Goal: Information Seeking & Learning: Learn about a topic

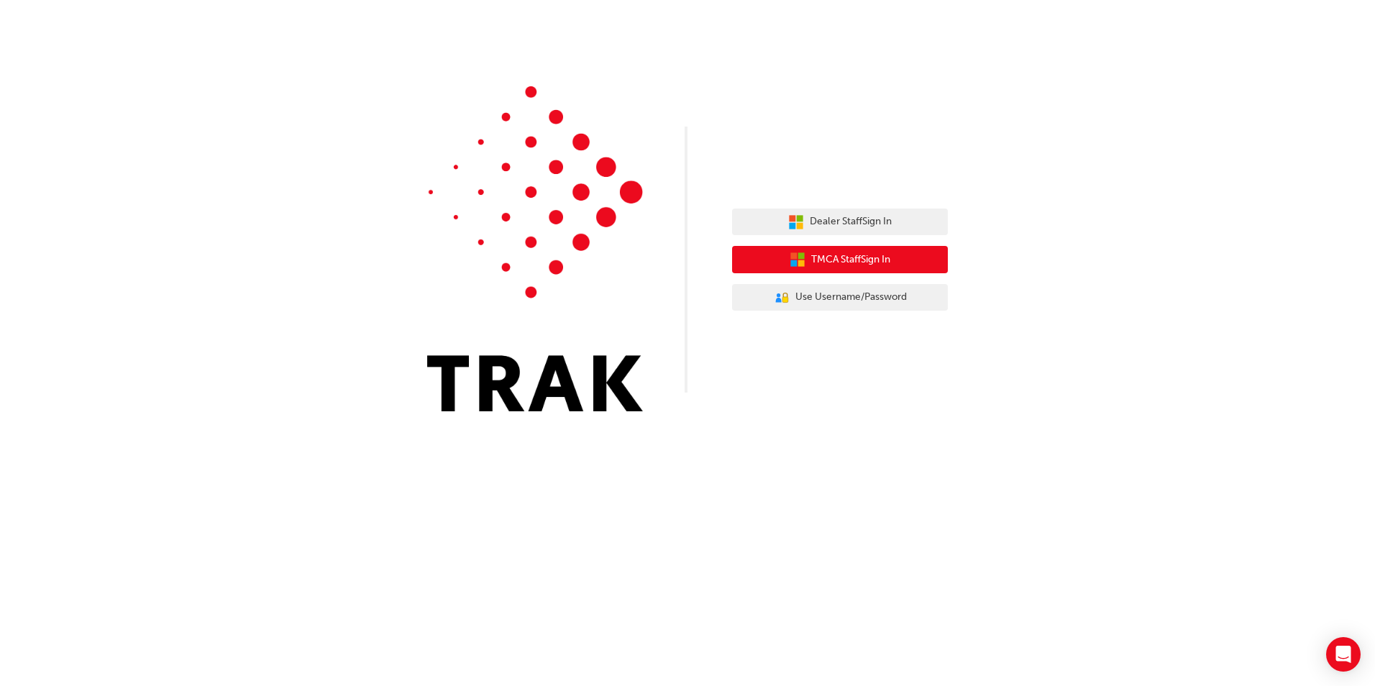
click at [837, 258] on span "TMCA Staff Sign In" at bounding box center [850, 260] width 79 height 17
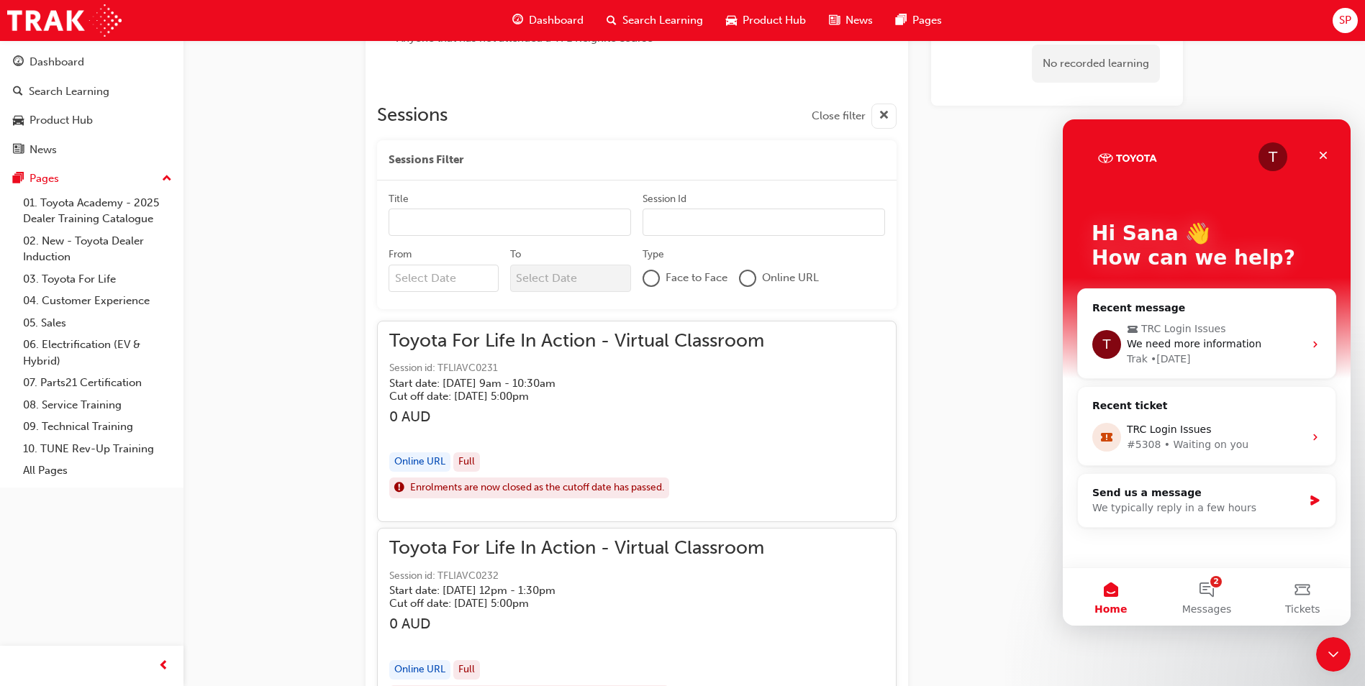
scroll to position [929, 0]
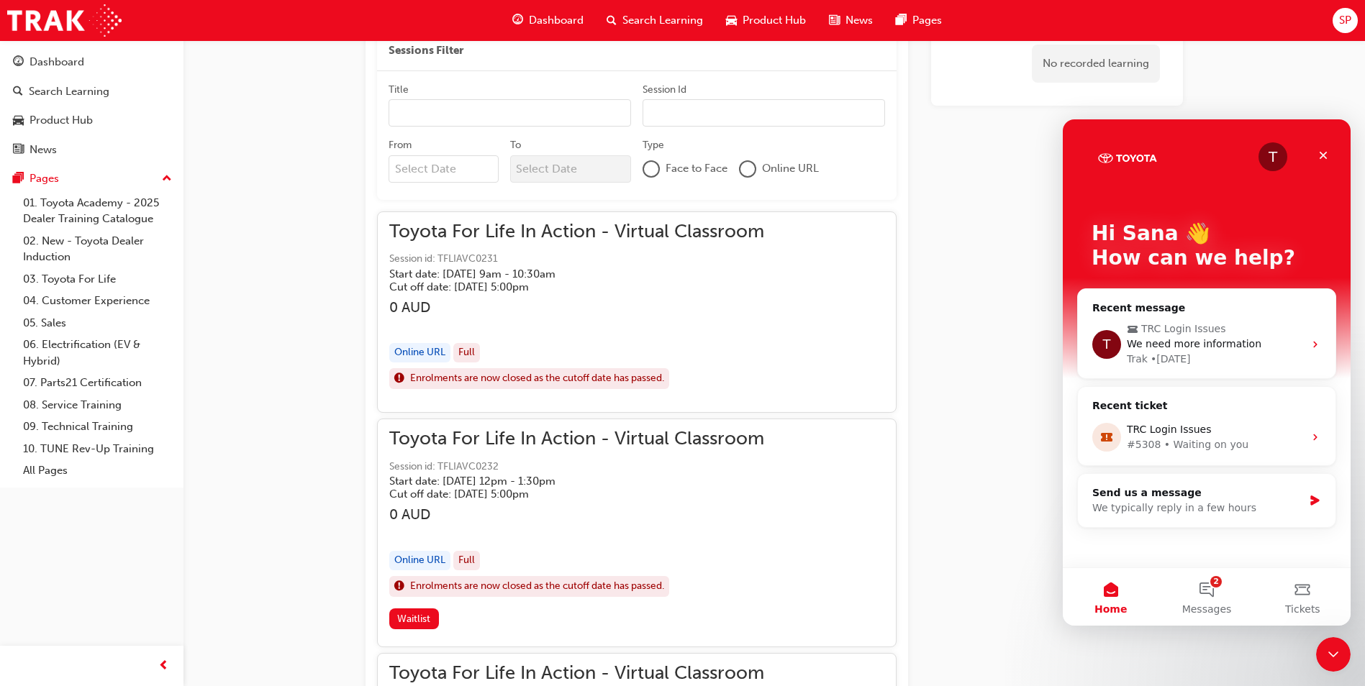
click at [641, 329] on div "button" at bounding box center [576, 324] width 375 height 17
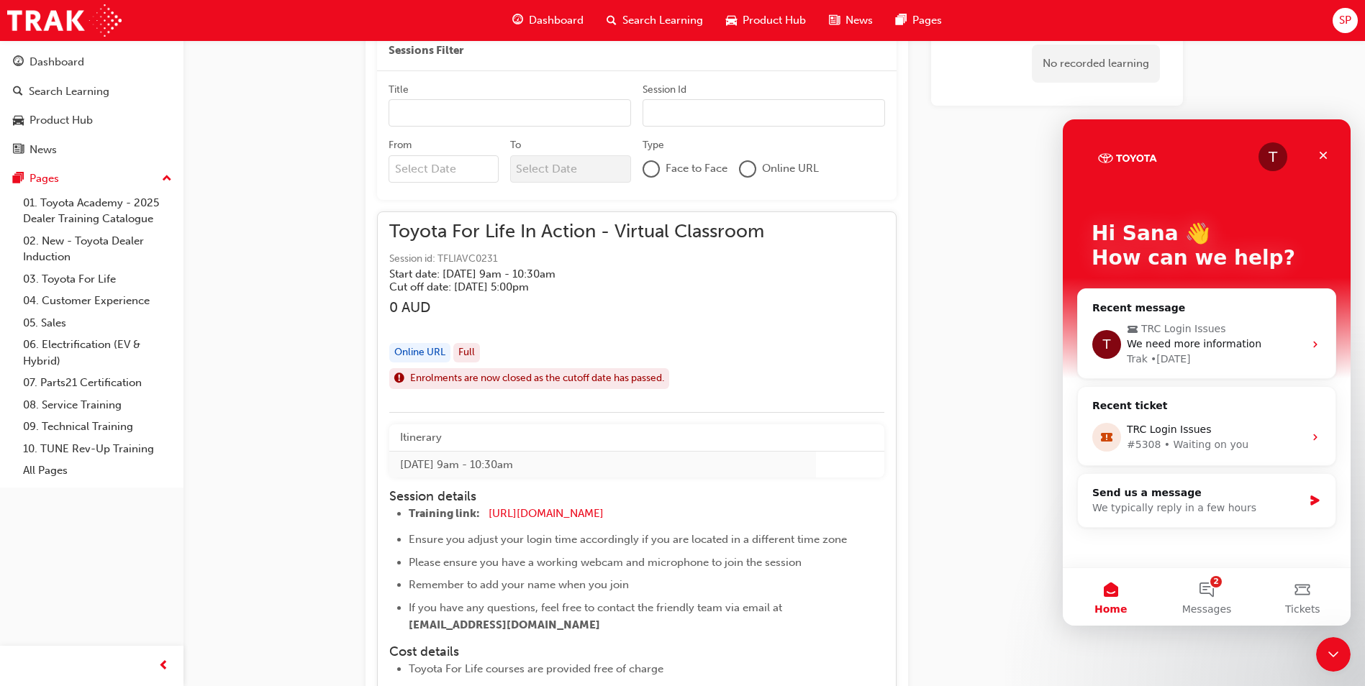
click at [639, 328] on div "button" at bounding box center [576, 324] width 375 height 17
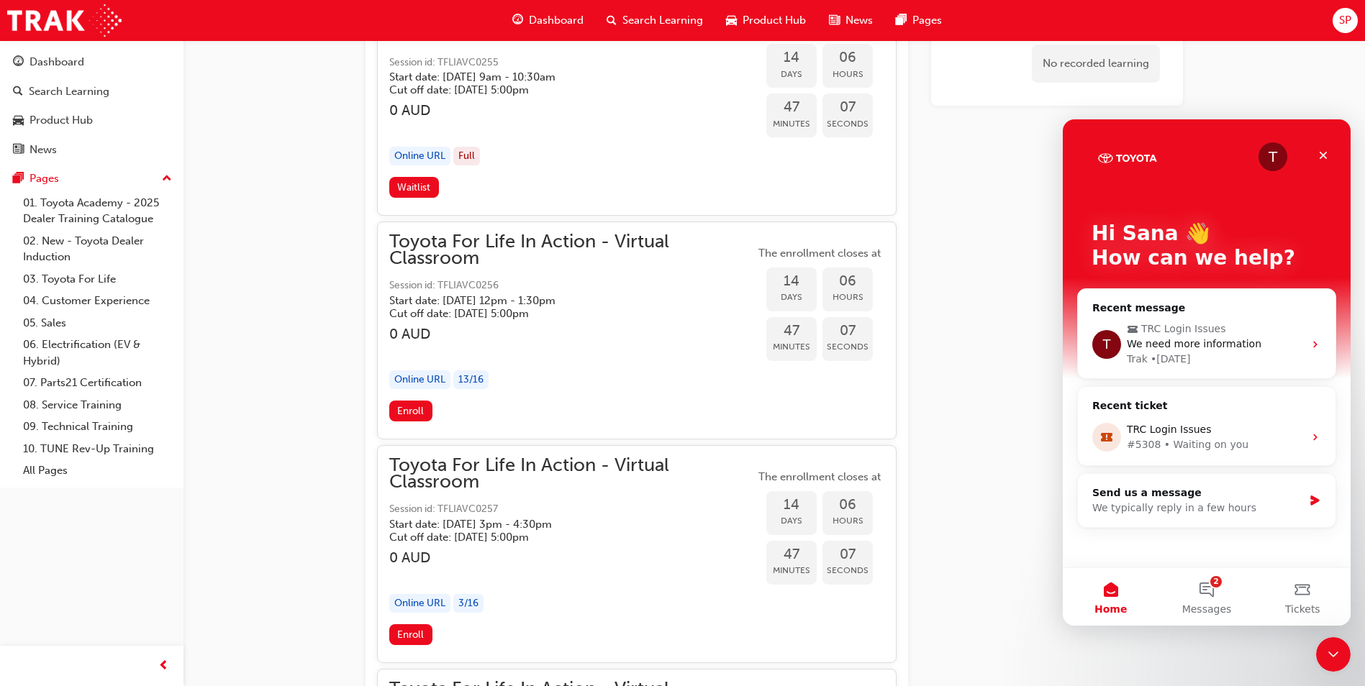
scroll to position [7187, 0]
click at [519, 324] on h3 "0 AUD" at bounding box center [571, 332] width 365 height 17
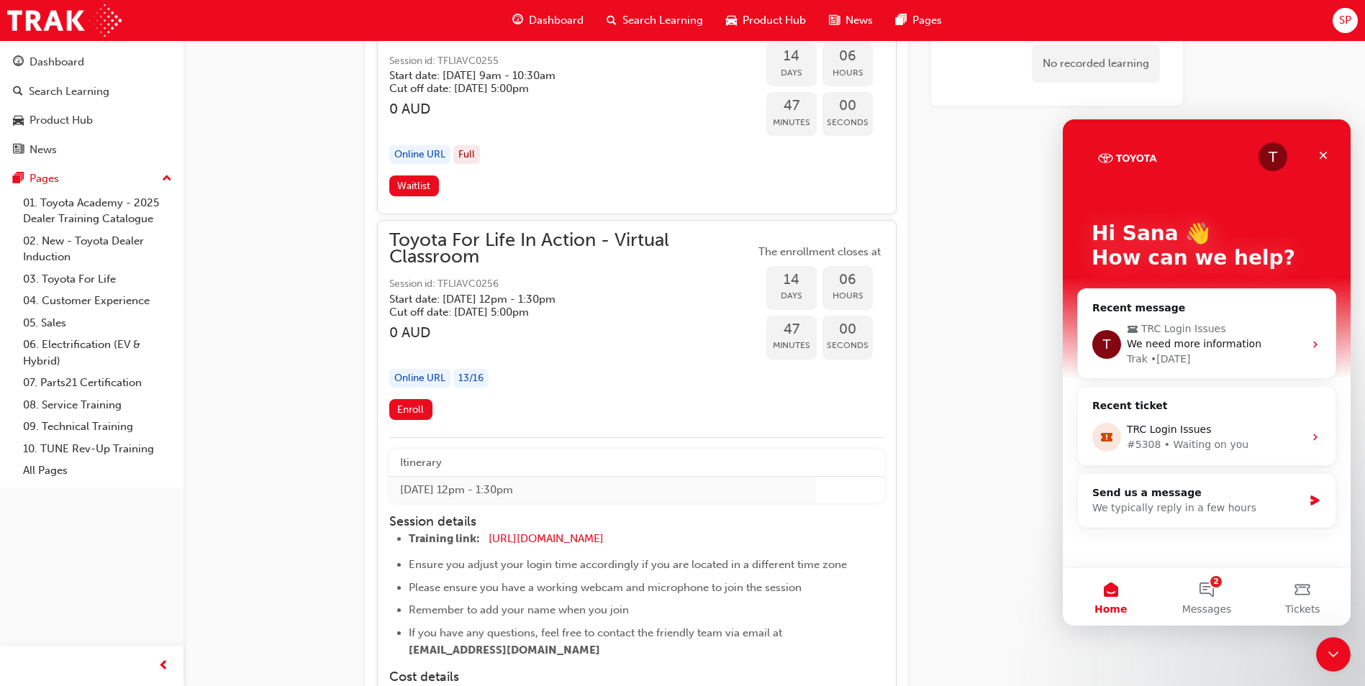
scroll to position [7331, 0]
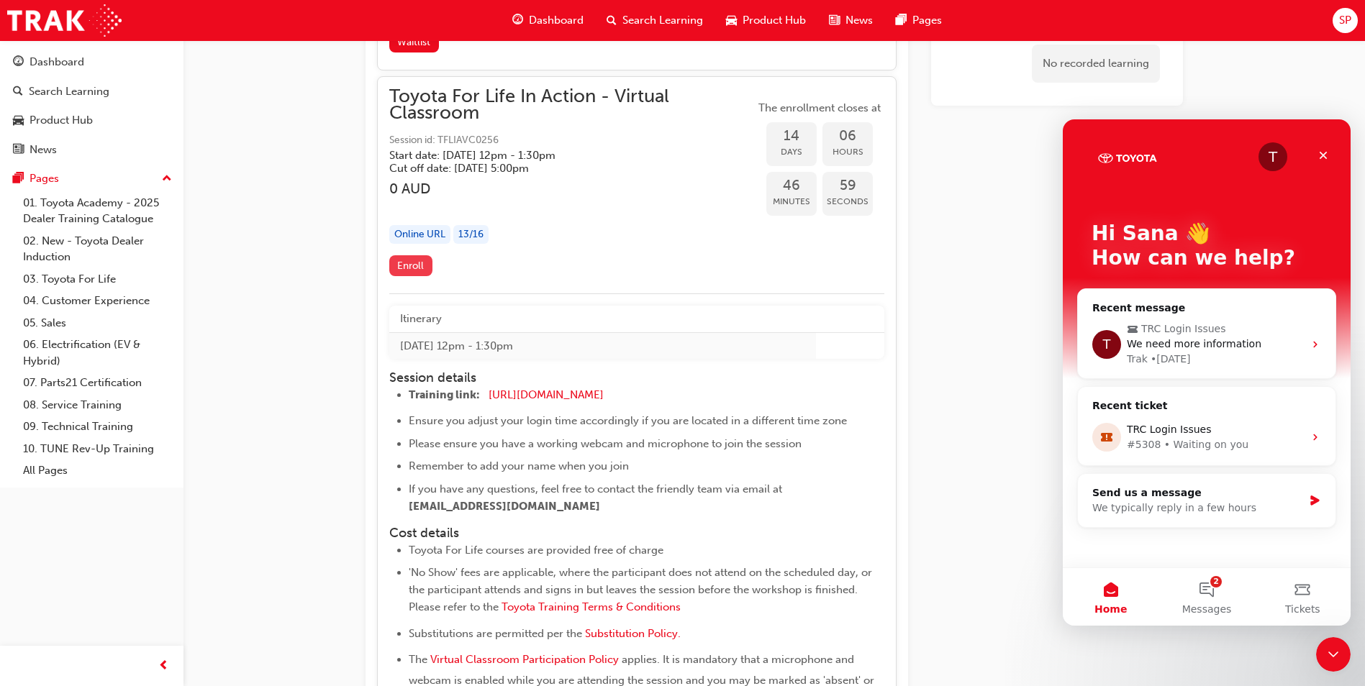
click at [415, 271] on span "Enroll" at bounding box center [410, 266] width 27 height 12
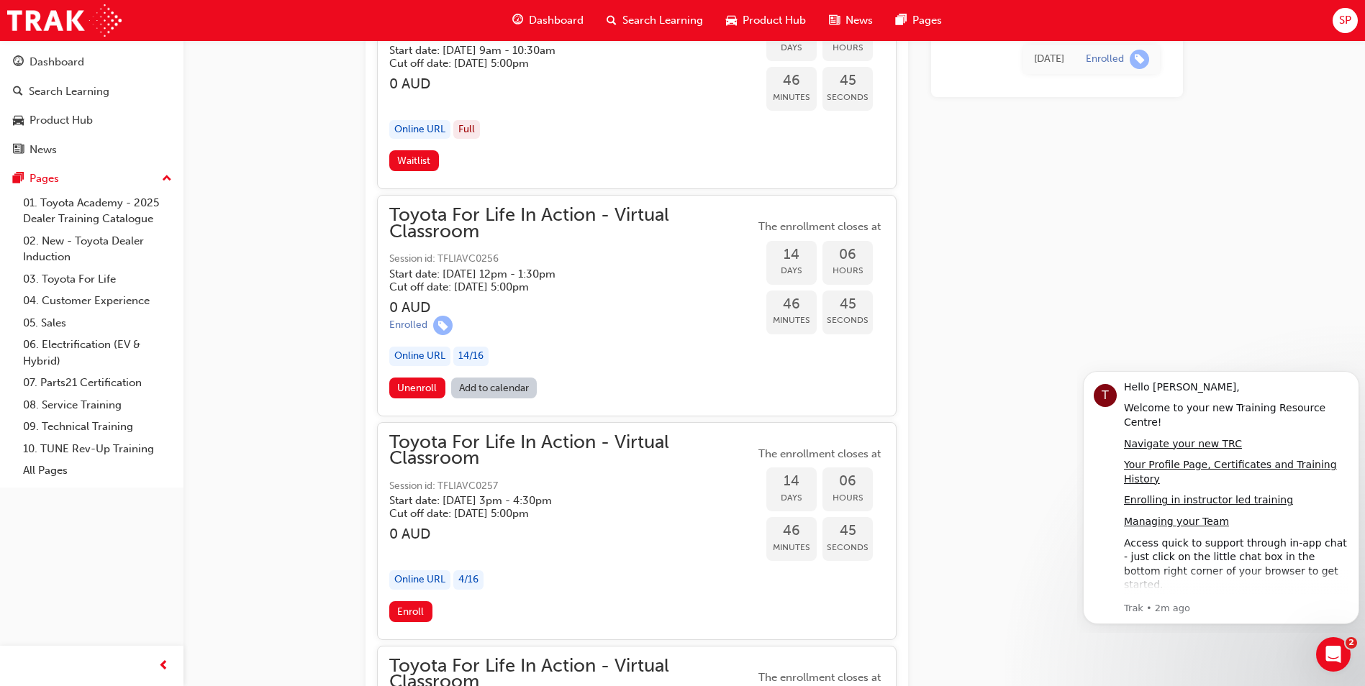
scroll to position [7187, 0]
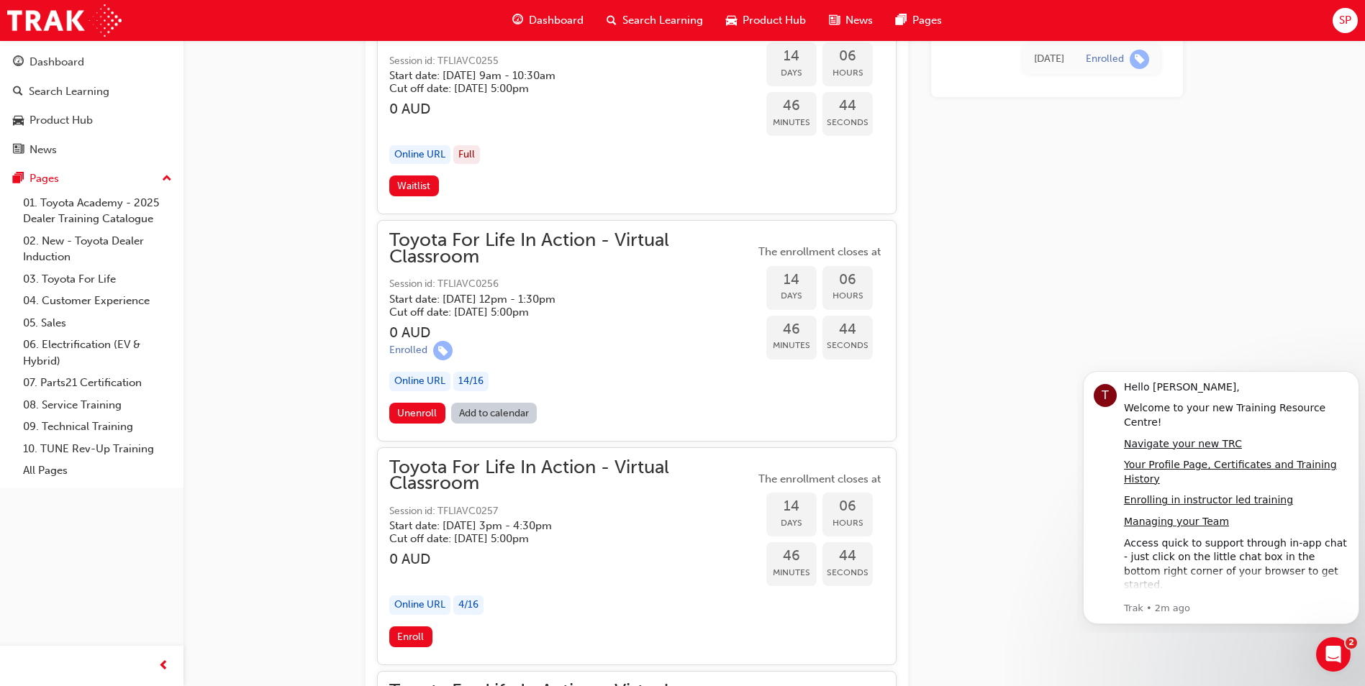
click at [514, 416] on link "Add to calendar" at bounding box center [494, 413] width 86 height 21
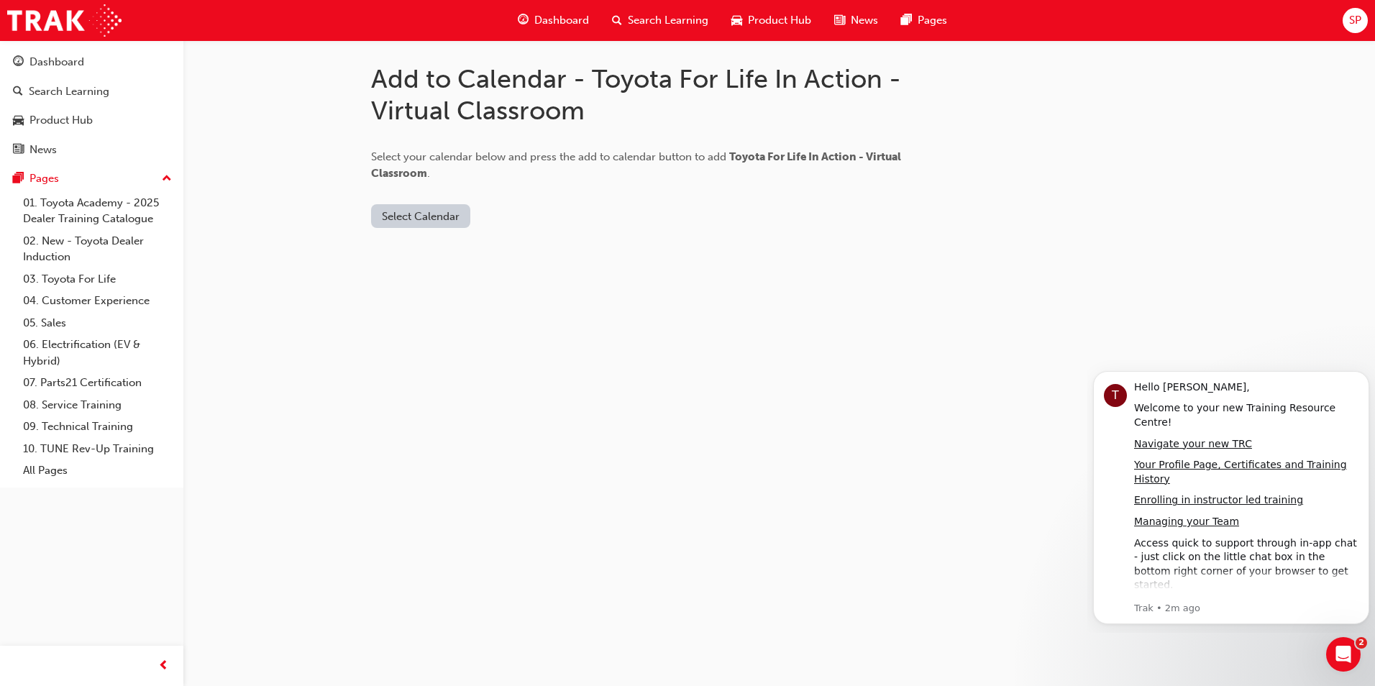
click at [432, 210] on button "Select Calendar" at bounding box center [420, 216] width 99 height 24
click at [418, 263] on button "Outlook.com" at bounding box center [422, 250] width 98 height 27
click at [429, 252] on div "Outlook.com" at bounding box center [421, 251] width 87 height 17
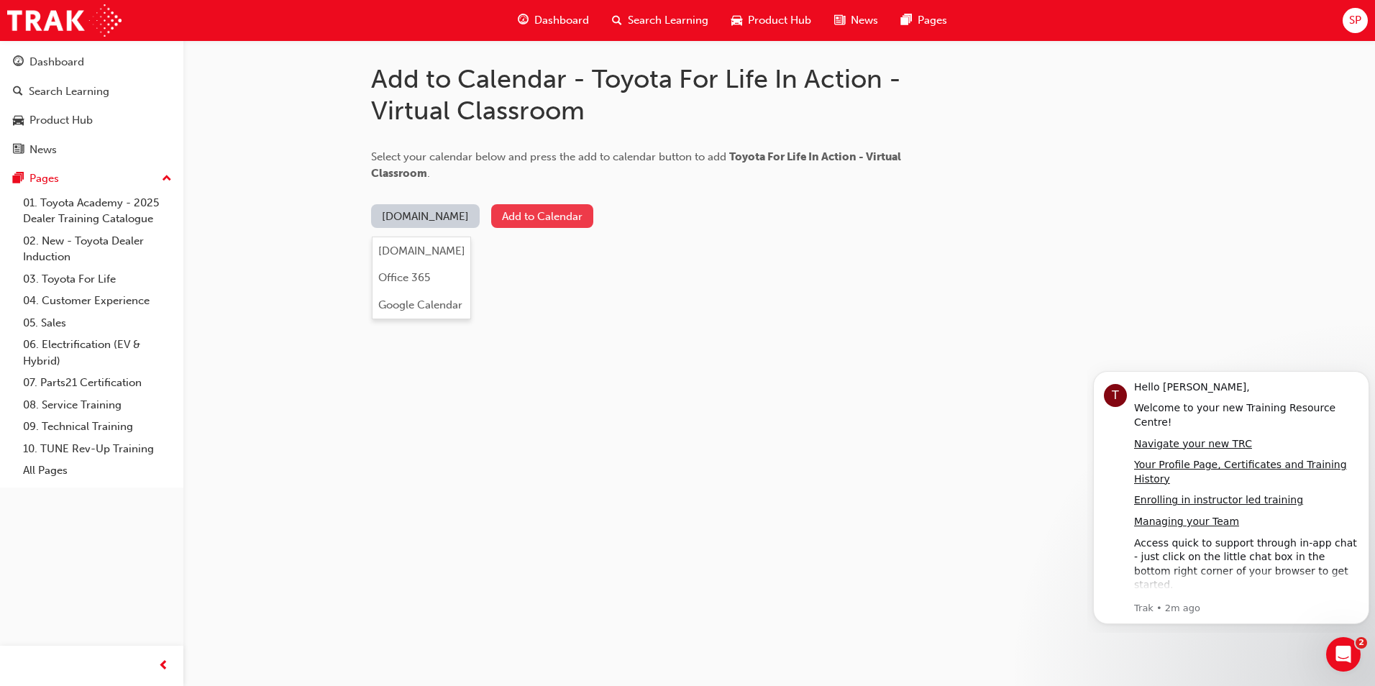
click at [528, 222] on button "Add to Calendar" at bounding box center [542, 216] width 102 height 24
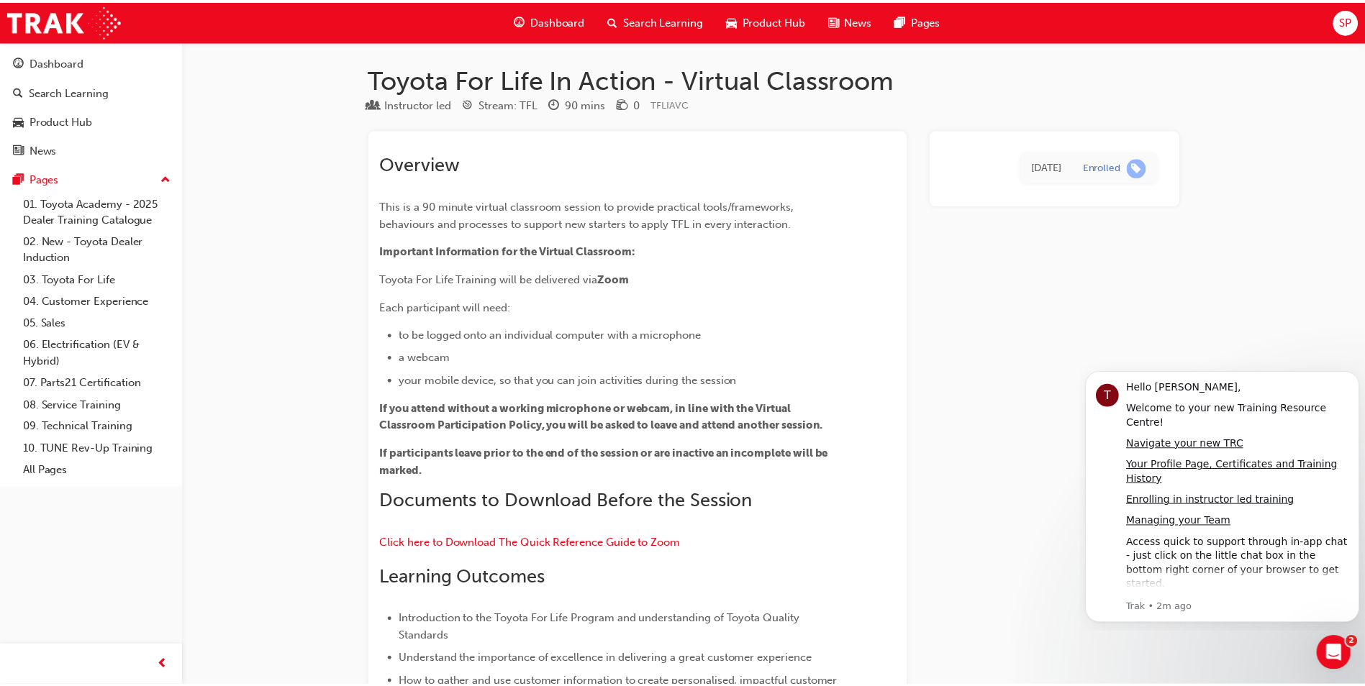
scroll to position [7187, 0]
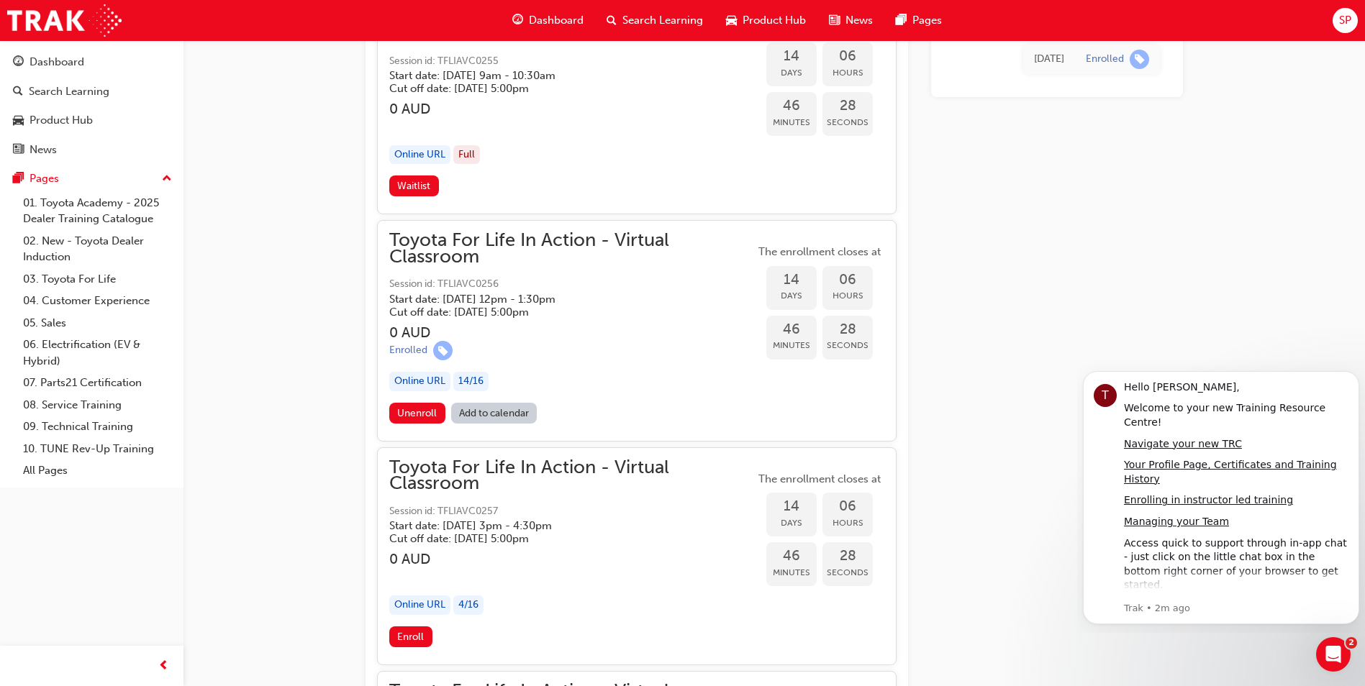
click at [422, 382] on div "Online URL" at bounding box center [419, 381] width 61 height 19
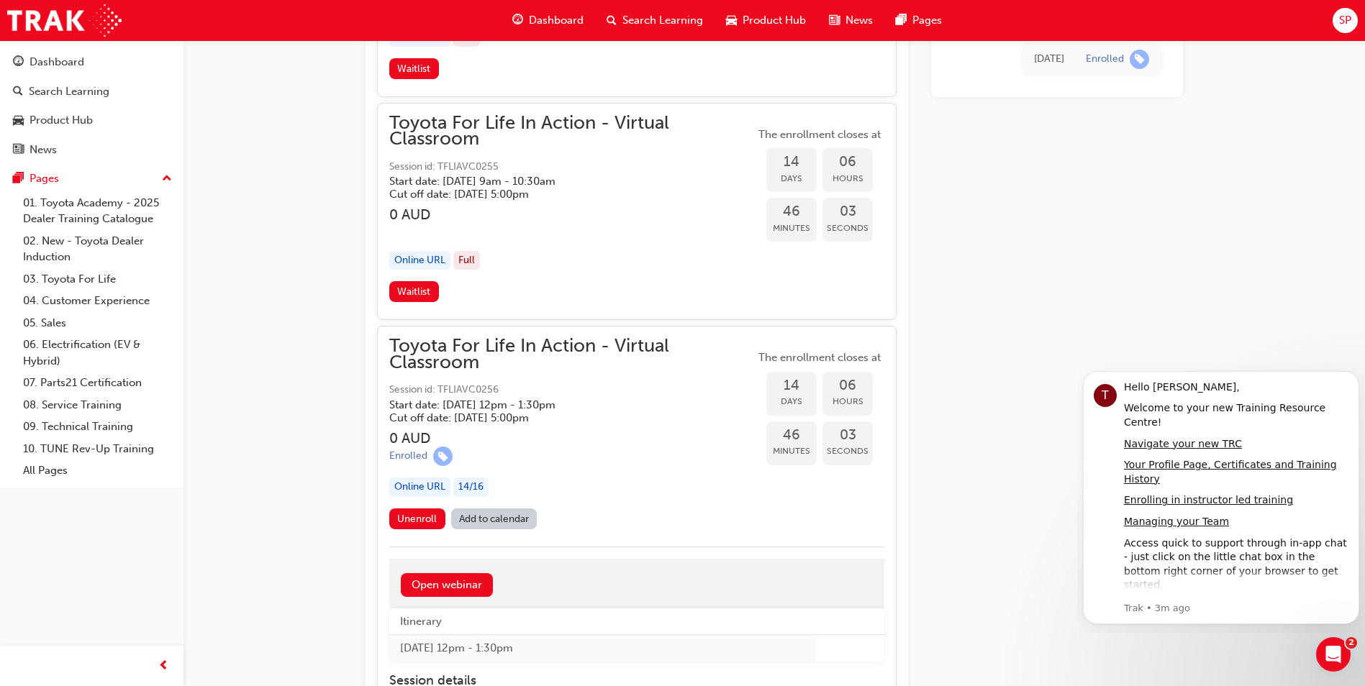
scroll to position [7043, 0]
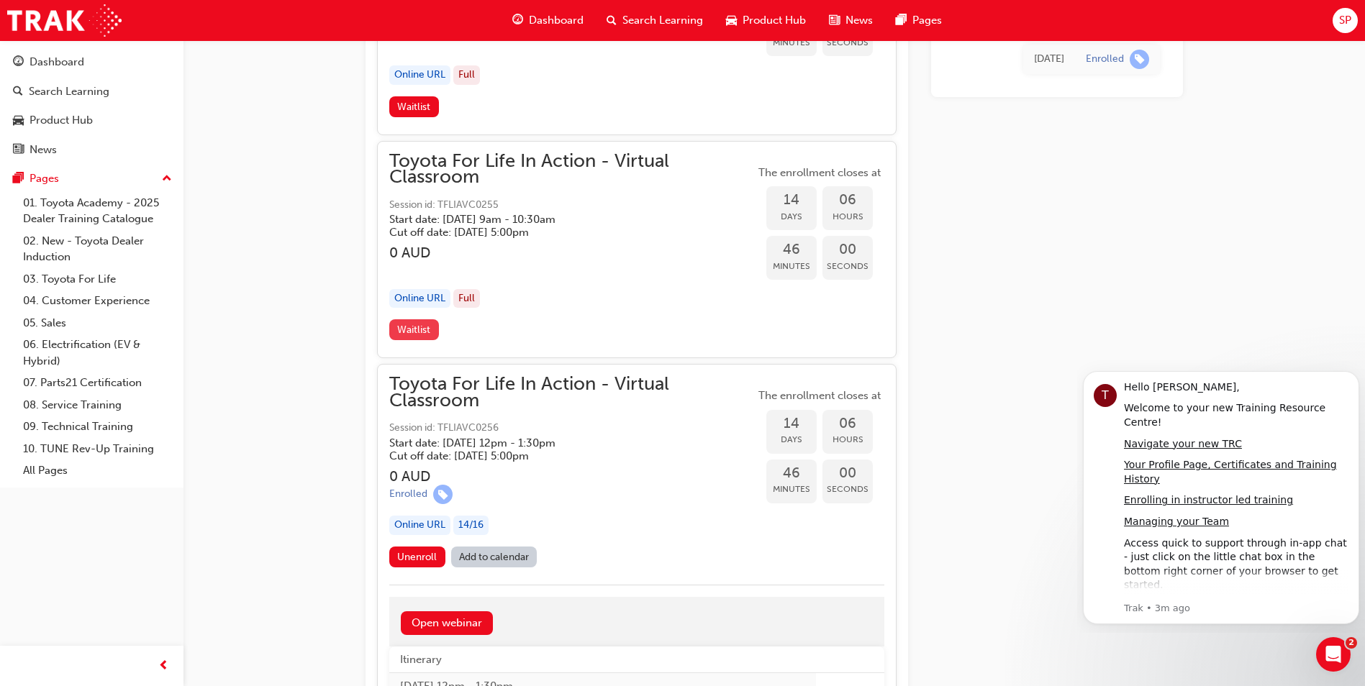
click at [416, 330] on span "Waitlist" at bounding box center [413, 330] width 33 height 12
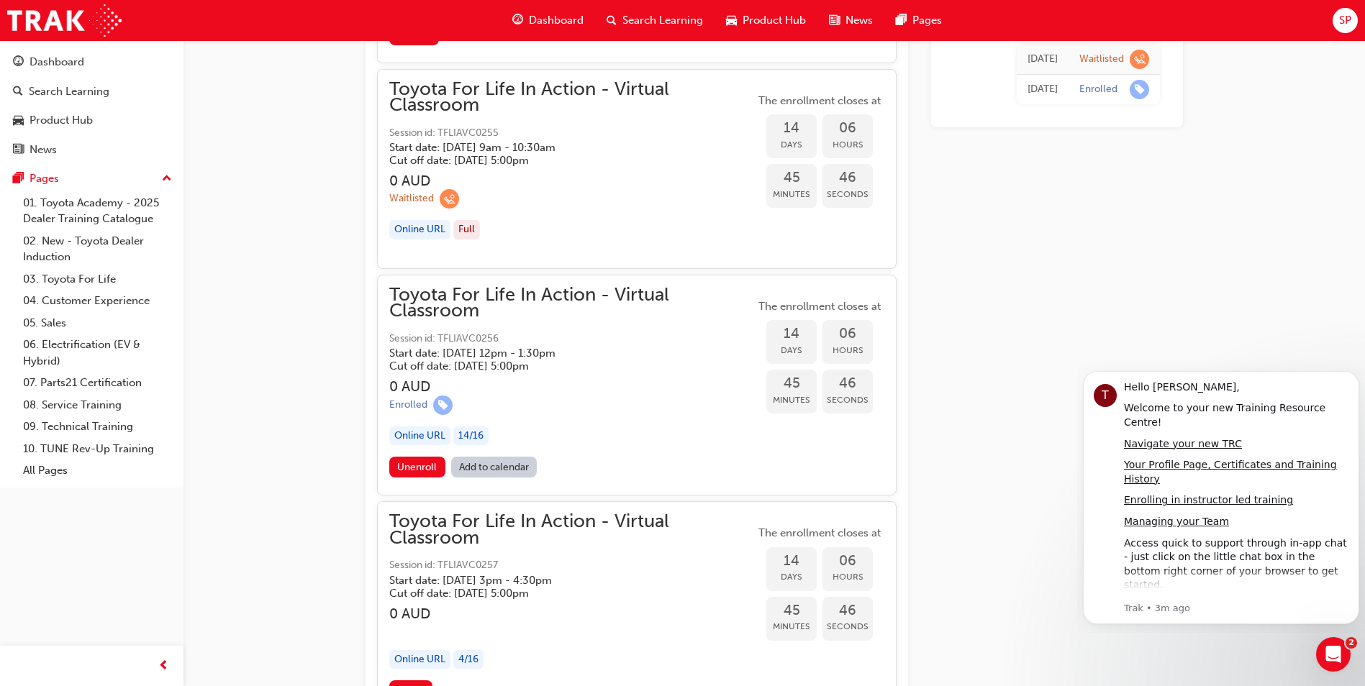
scroll to position [7043, 0]
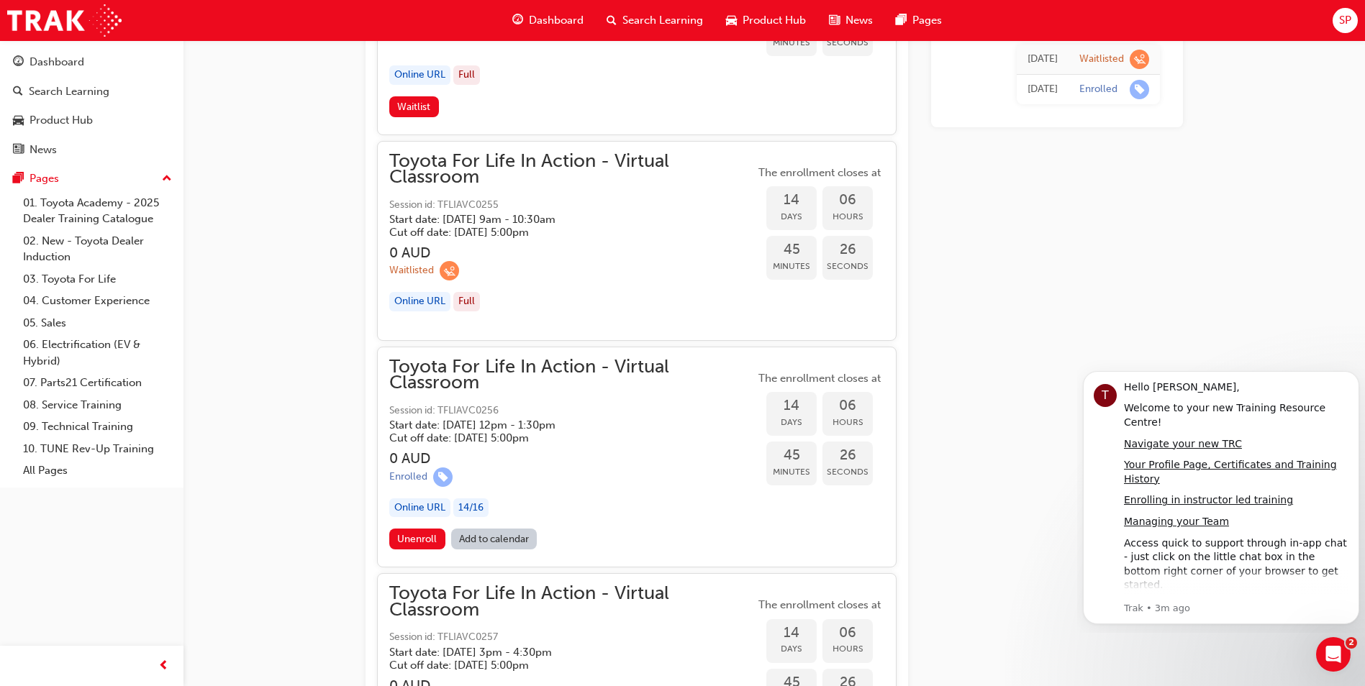
drag, startPoint x: 484, startPoint y: 173, endPoint x: 373, endPoint y: 150, distance: 113.1
drag, startPoint x: 391, startPoint y: 156, endPoint x: 502, endPoint y: 181, distance: 114.3
click at [537, 183] on span "Toyota For Life In Action - Virtual Classroom" at bounding box center [571, 169] width 365 height 32
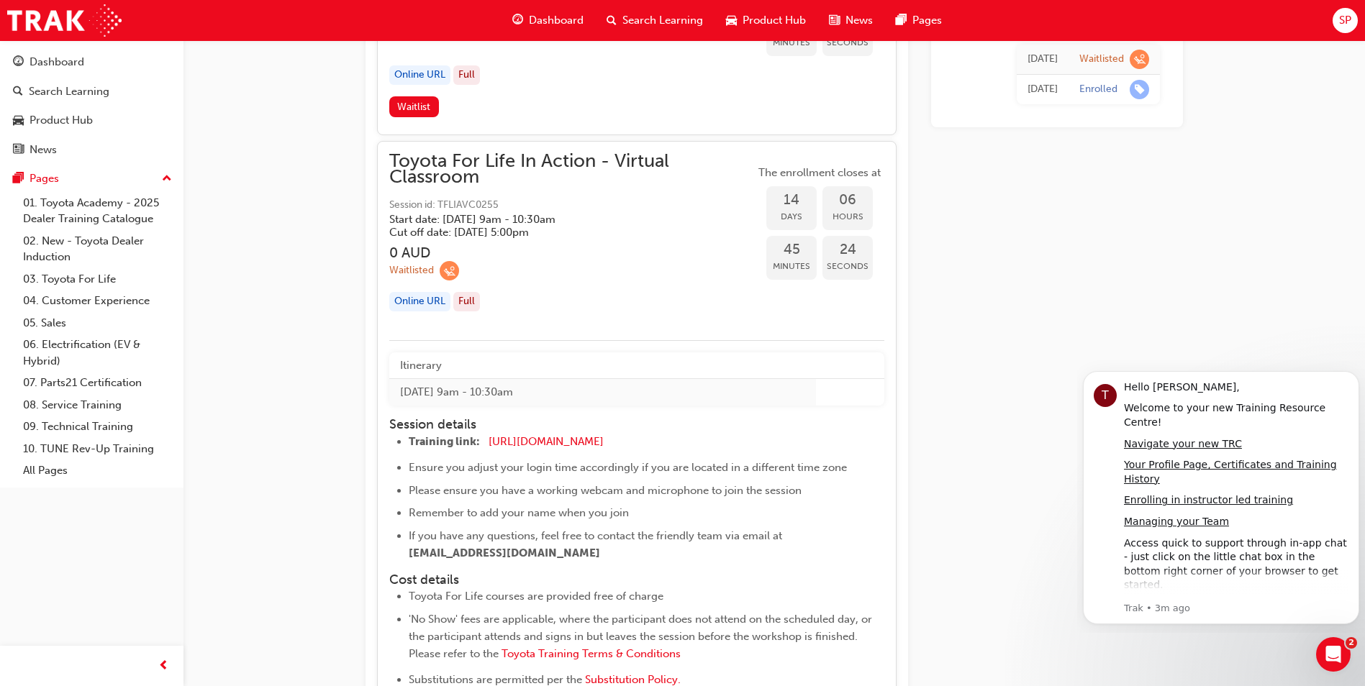
drag, startPoint x: 484, startPoint y: 176, endPoint x: 373, endPoint y: 150, distance: 113.8
drag, startPoint x: 663, startPoint y: 441, endPoint x: 652, endPoint y: 427, distance: 18.0
click at [653, 440] on li "Training link: https://zoom.us/j/5450758959 ​" at bounding box center [633, 443] width 448 height 21
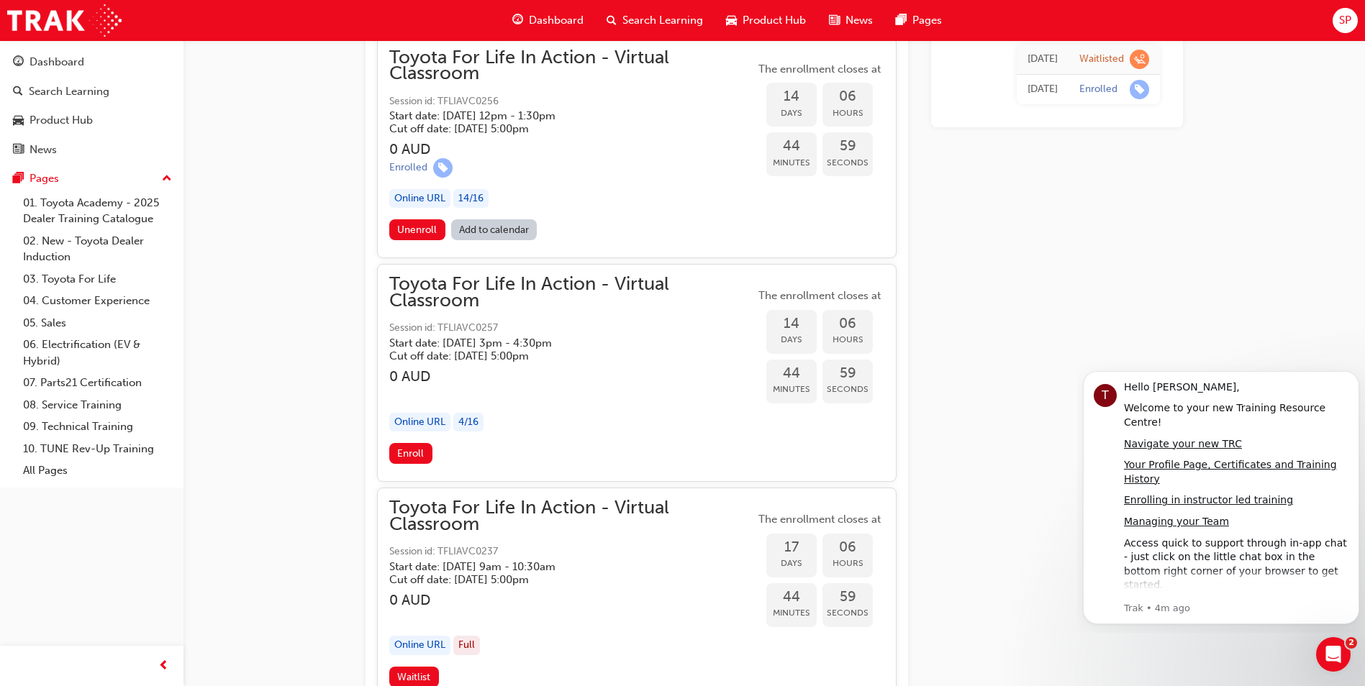
scroll to position [7762, 0]
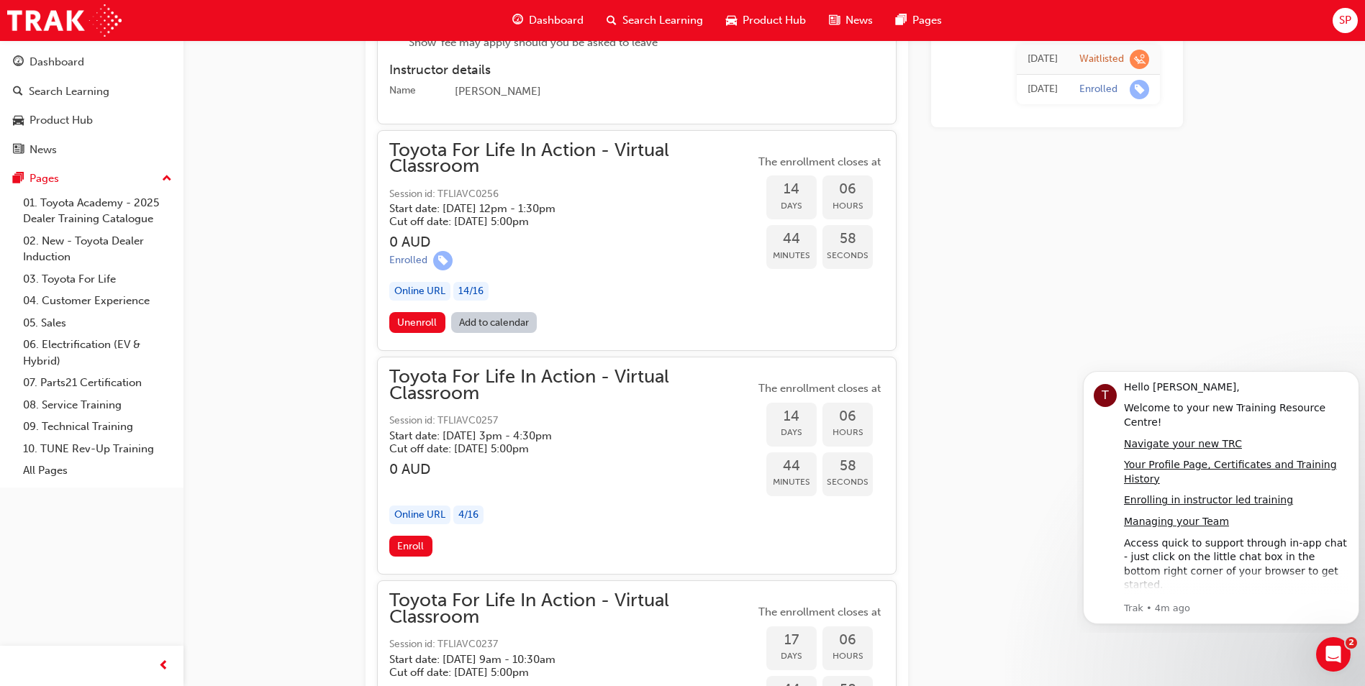
click at [534, 225] on h5 "Cut off date: Thu 9 Oct 2025, 5:00pm" at bounding box center [560, 221] width 342 height 13
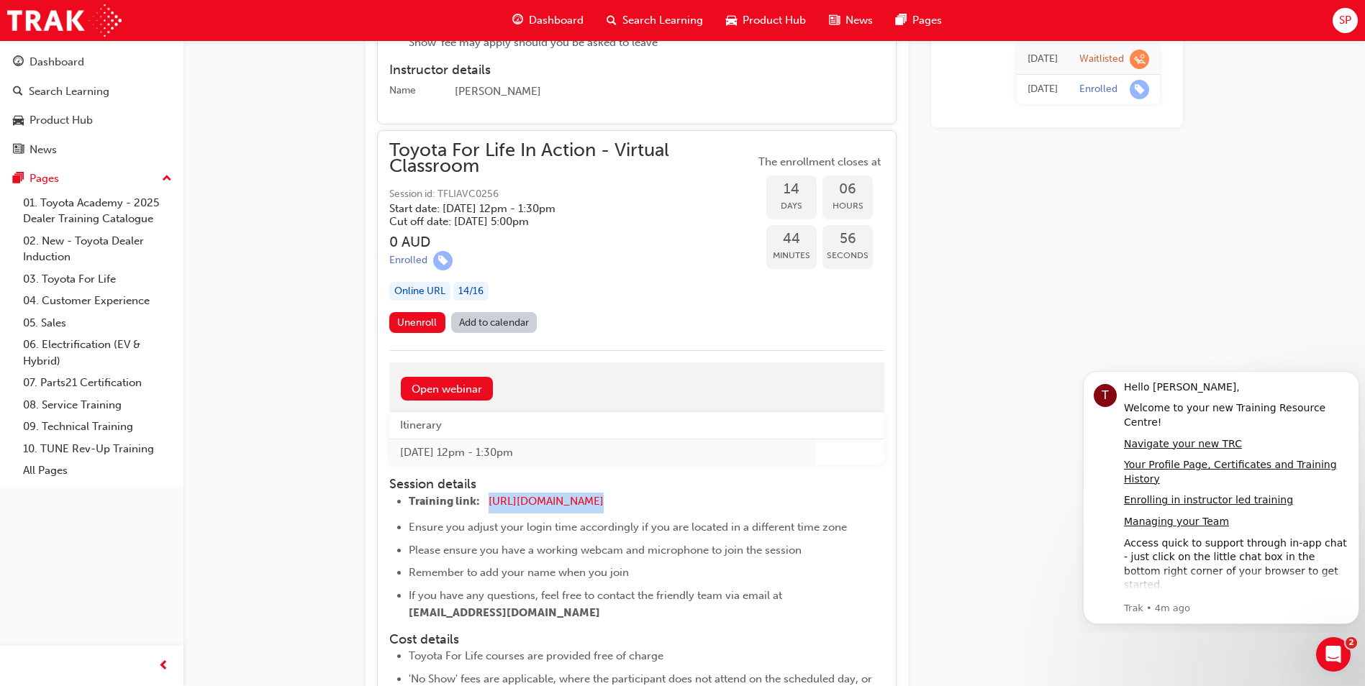
drag, startPoint x: 655, startPoint y: 496, endPoint x: 486, endPoint y: 496, distance: 169.0
click at [486, 496] on li "Training link: https://zoom.us/j/5450758959 ​" at bounding box center [633, 503] width 448 height 21
copy li "https://zoom.us/j/5450758959"
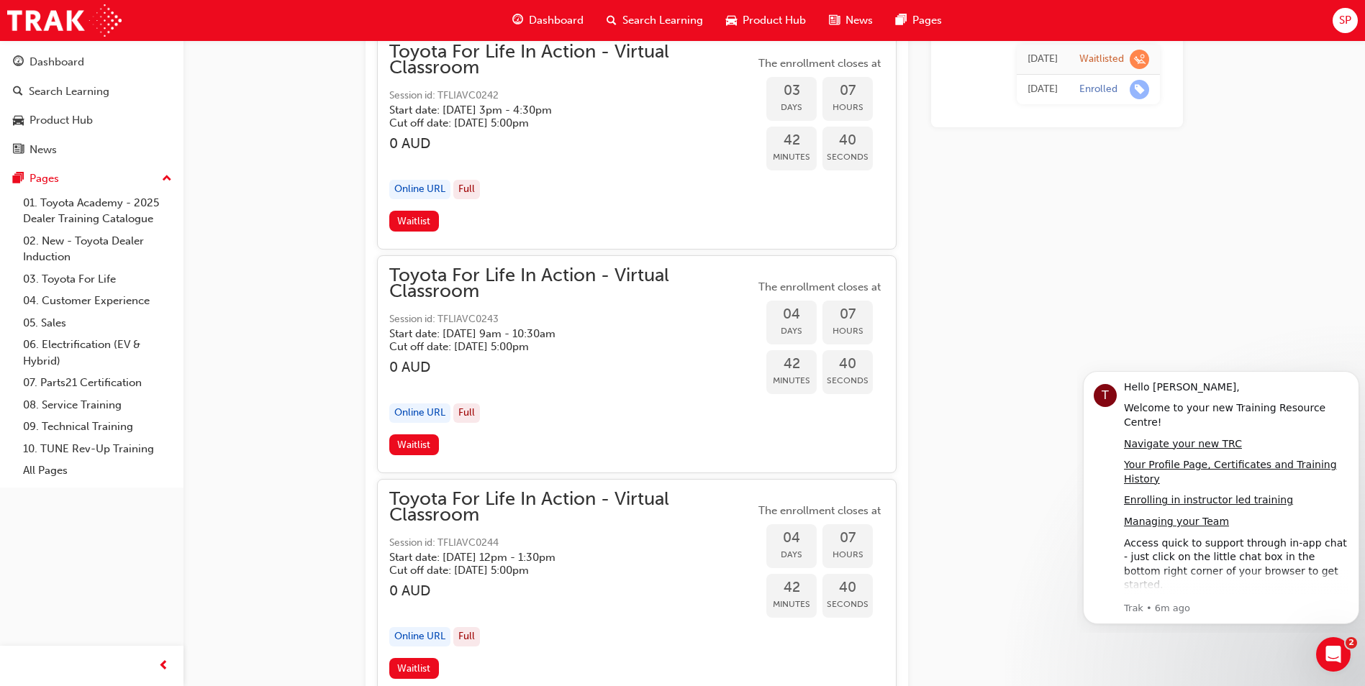
scroll to position [2439, 0]
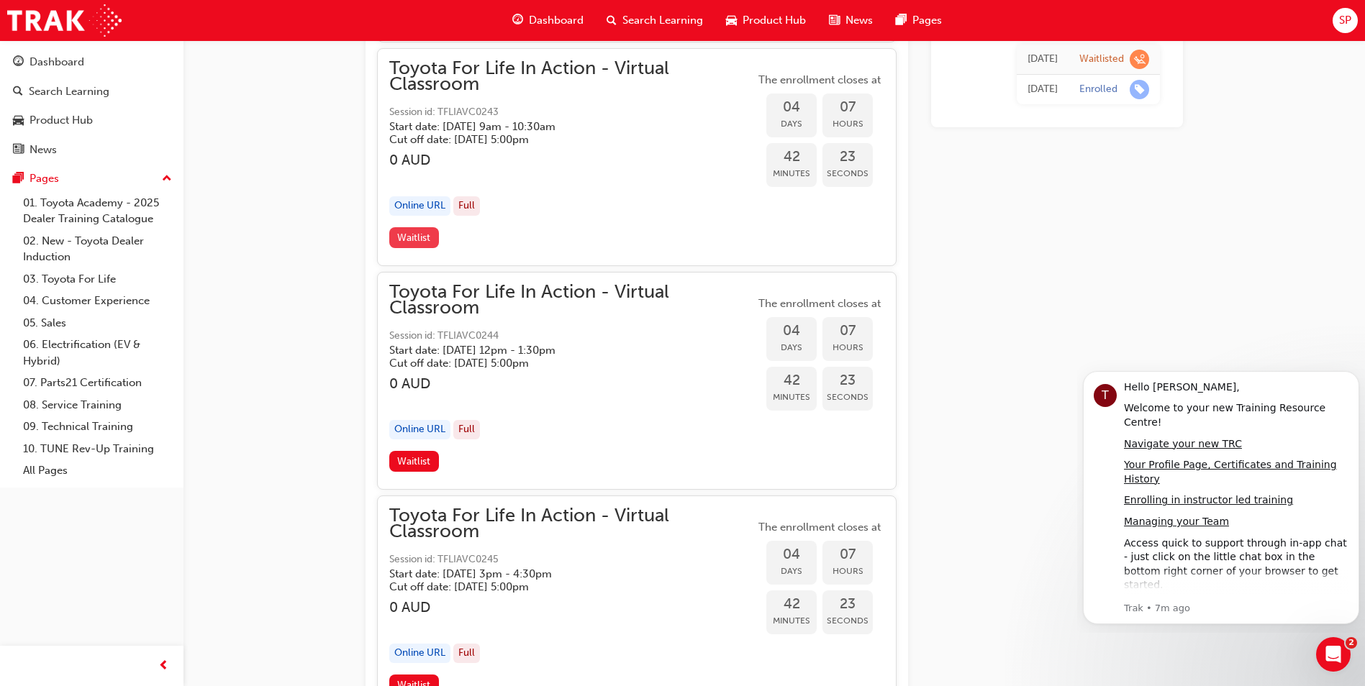
click at [426, 240] on span "Waitlist" at bounding box center [413, 238] width 33 height 12
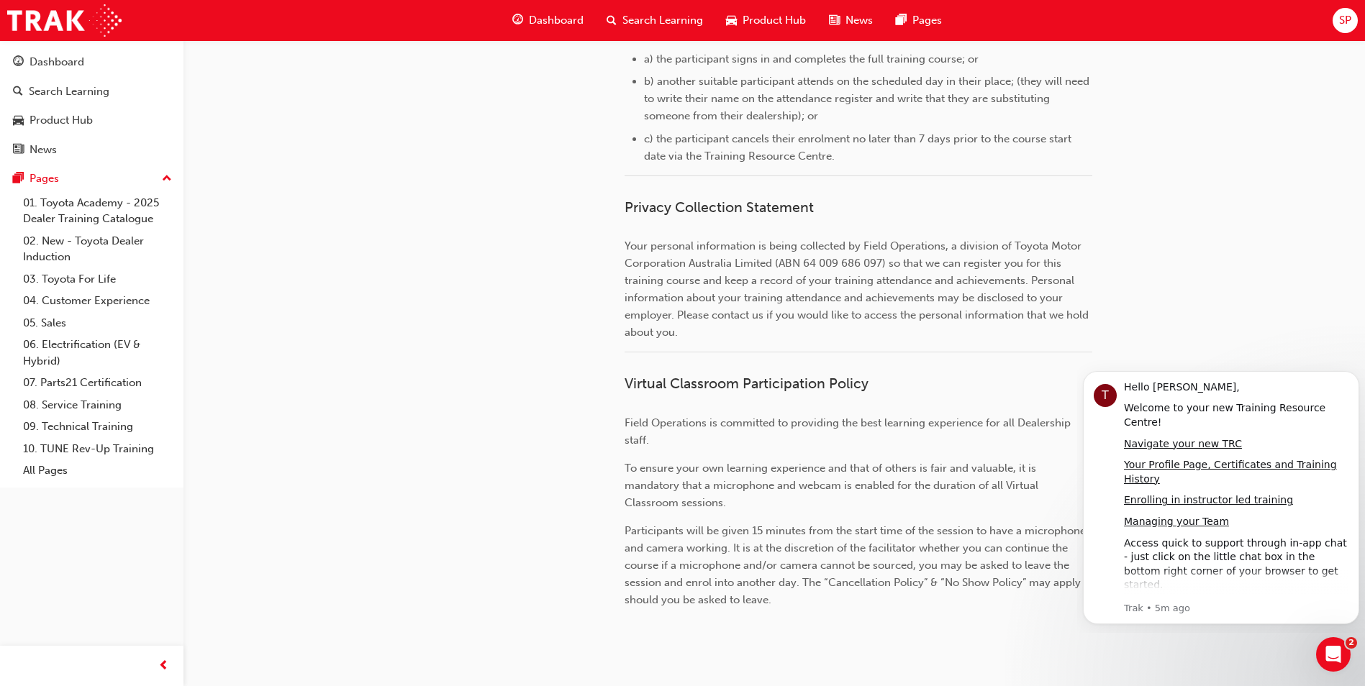
scroll to position [1519, 0]
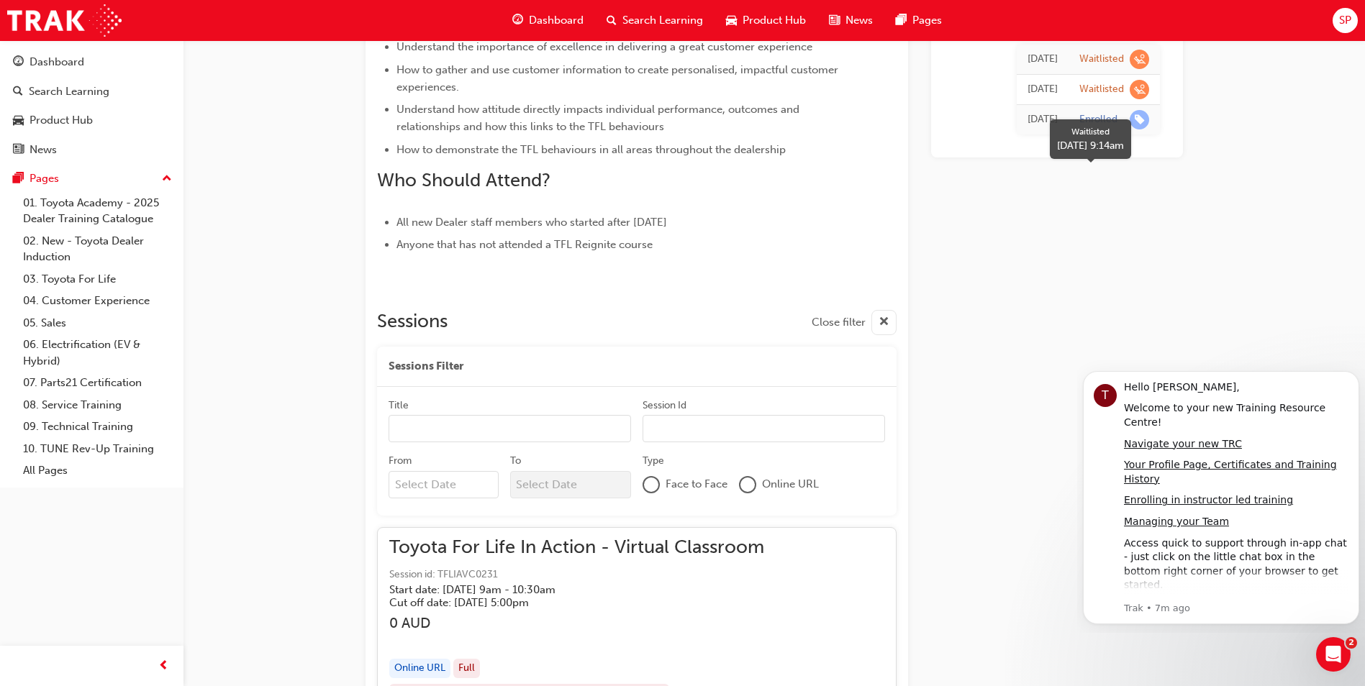
scroll to position [573, 0]
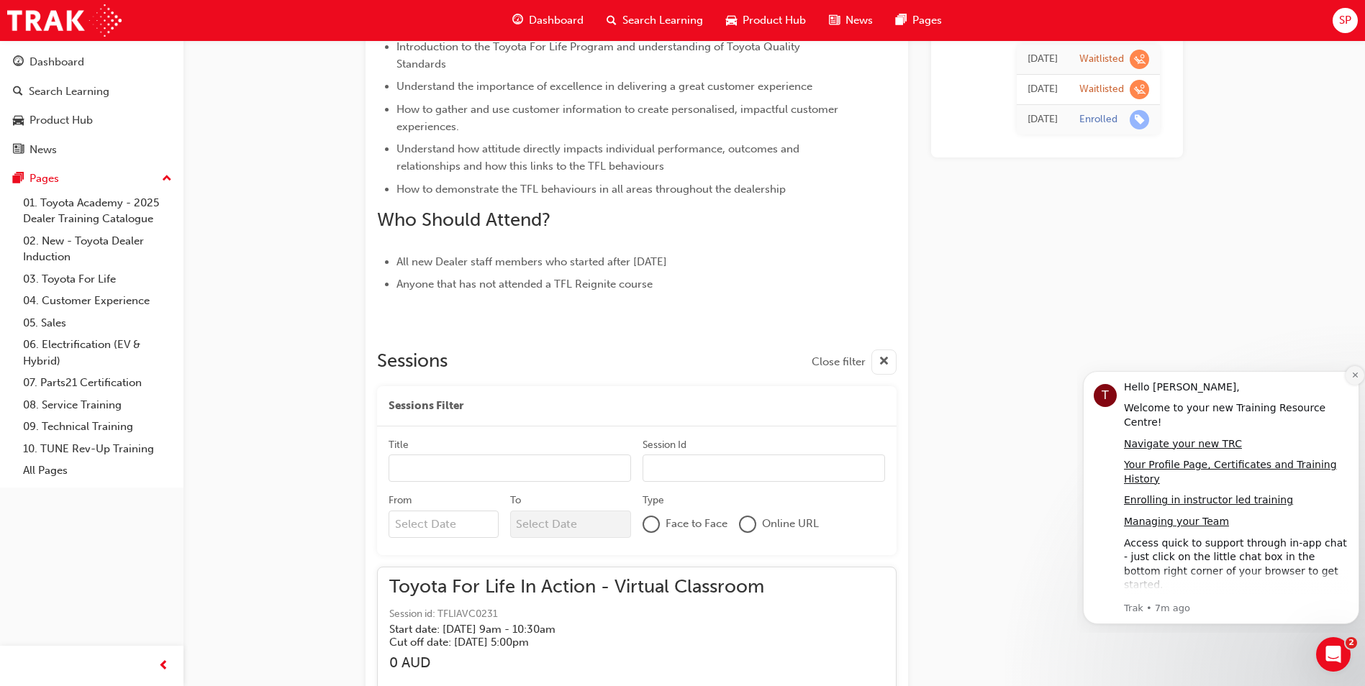
click at [1354, 376] on icon "Dismiss notification" at bounding box center [1354, 375] width 5 height 5
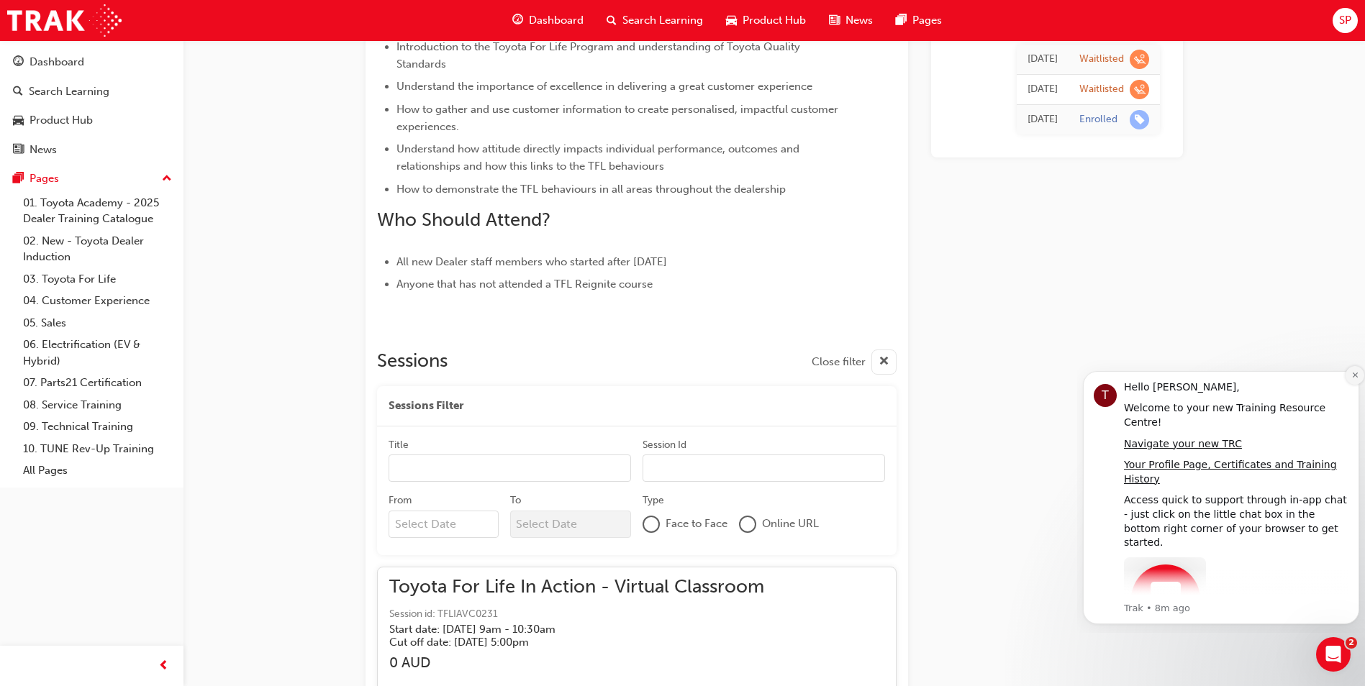
click at [1356, 372] on icon "Dismiss notification" at bounding box center [1355, 375] width 8 height 8
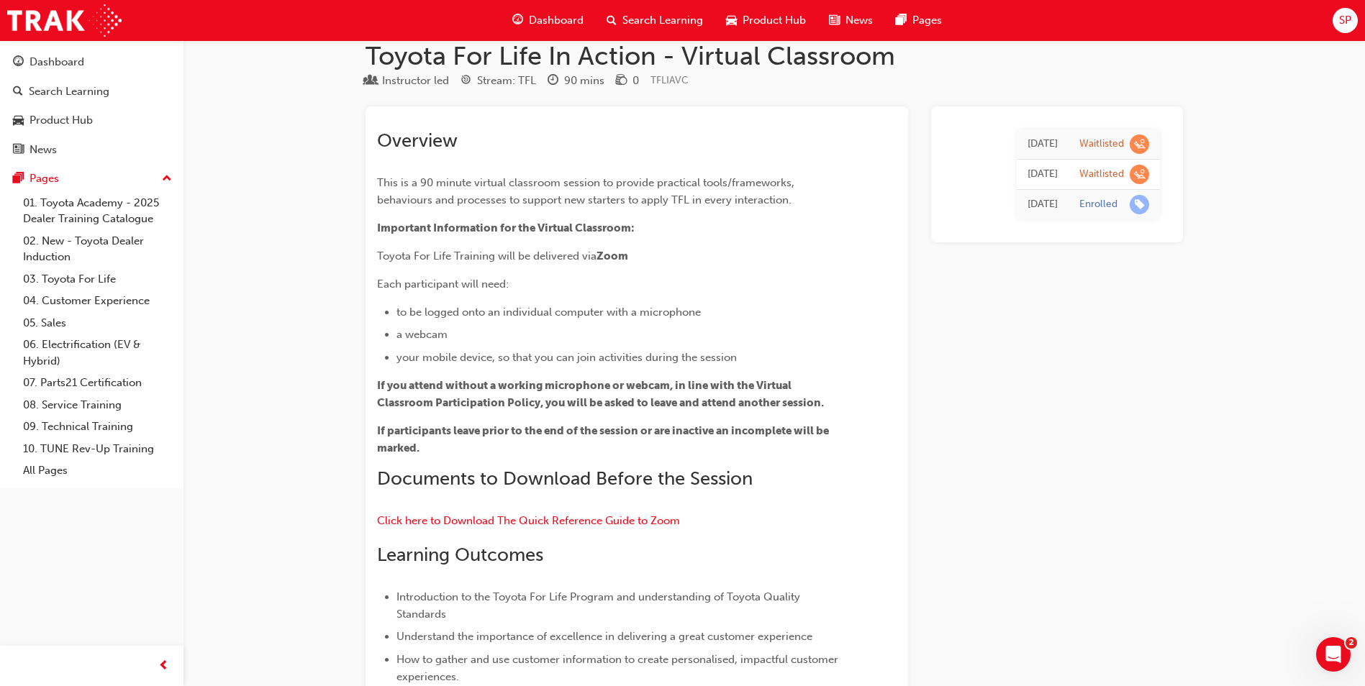
scroll to position [0, 0]
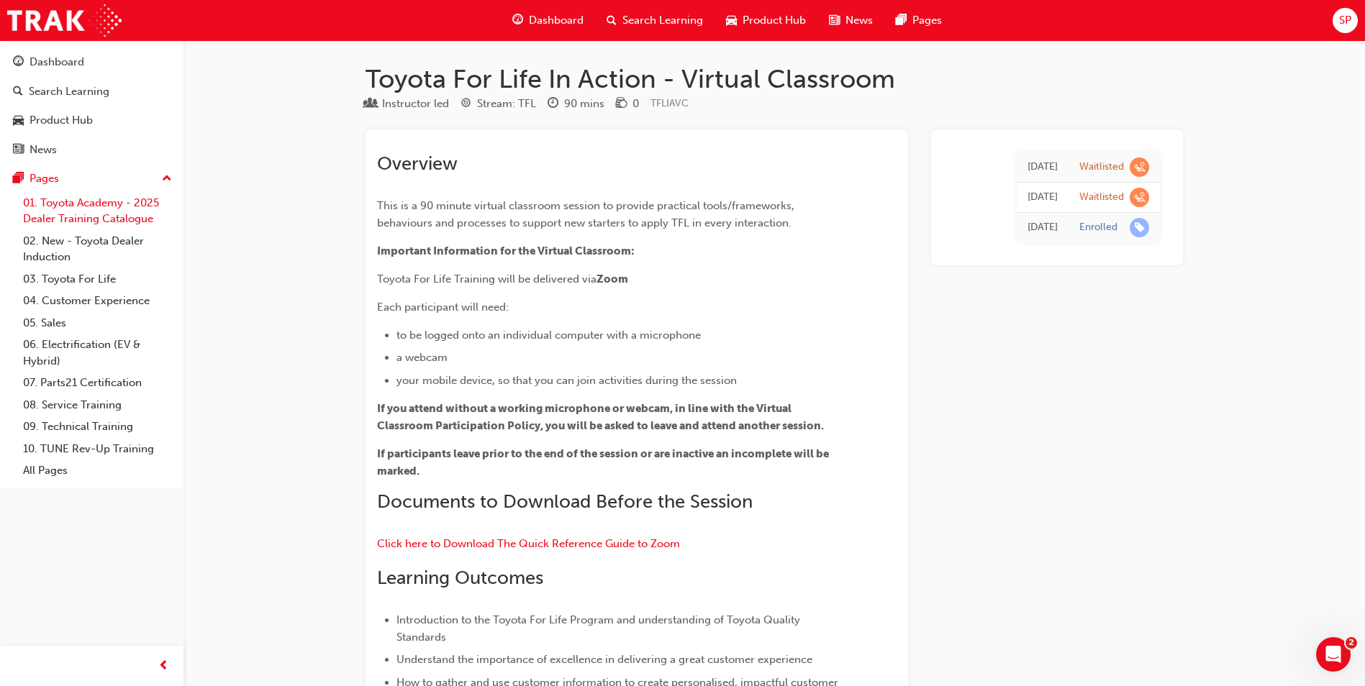
click at [94, 209] on link "01. Toyota Academy - 2025 Dealer Training Catalogue" at bounding box center [97, 211] width 160 height 38
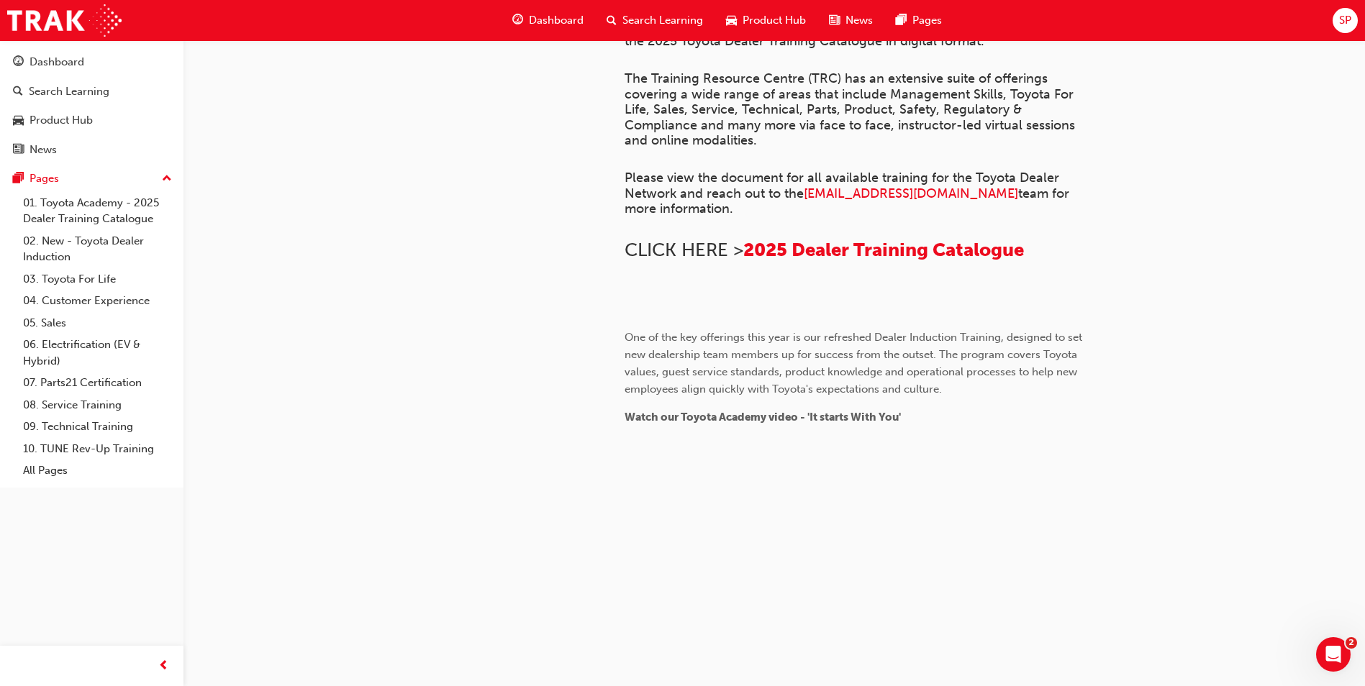
scroll to position [218, 0]
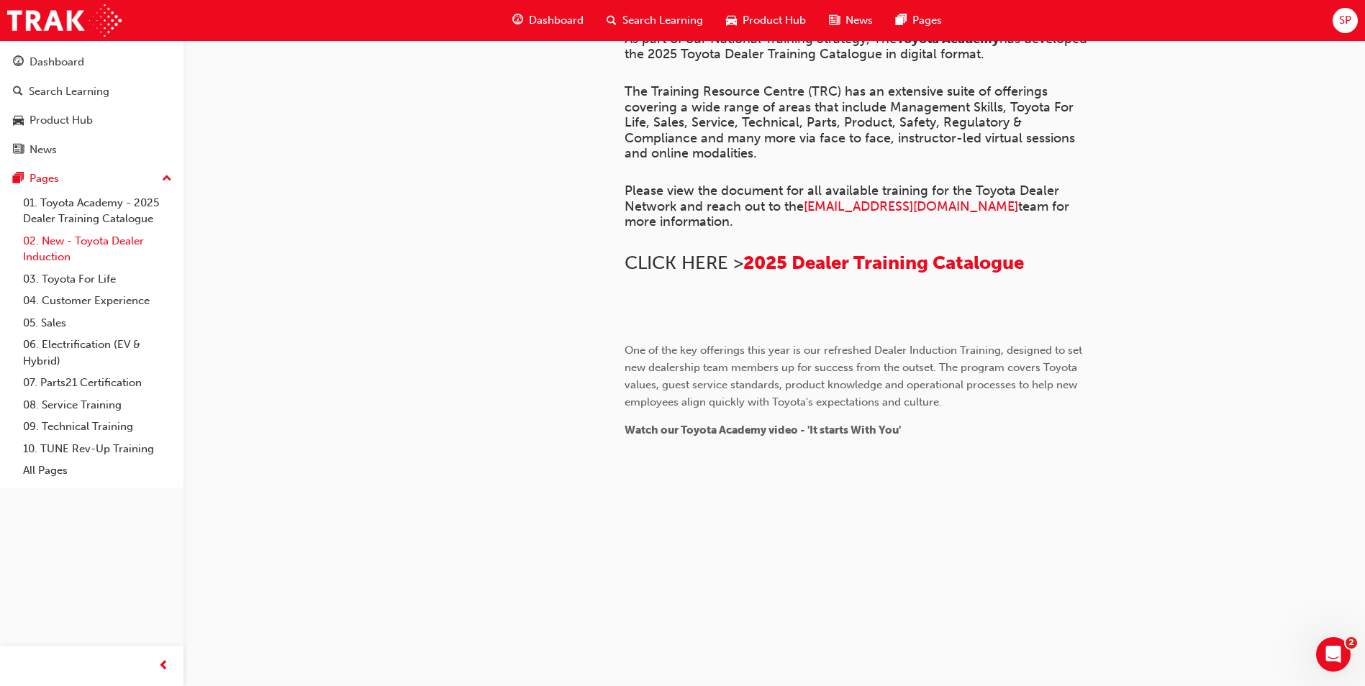
click at [94, 237] on link "02. New - Toyota Dealer Induction" at bounding box center [97, 249] width 160 height 38
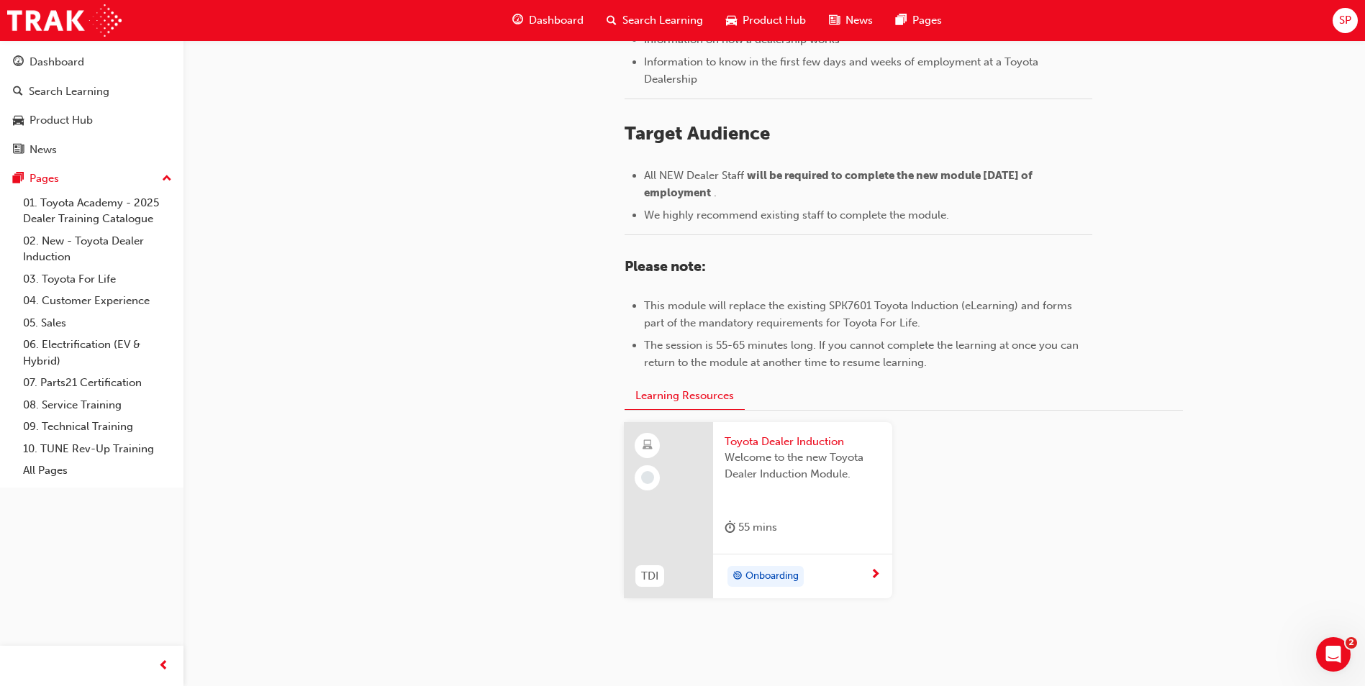
scroll to position [602, 0]
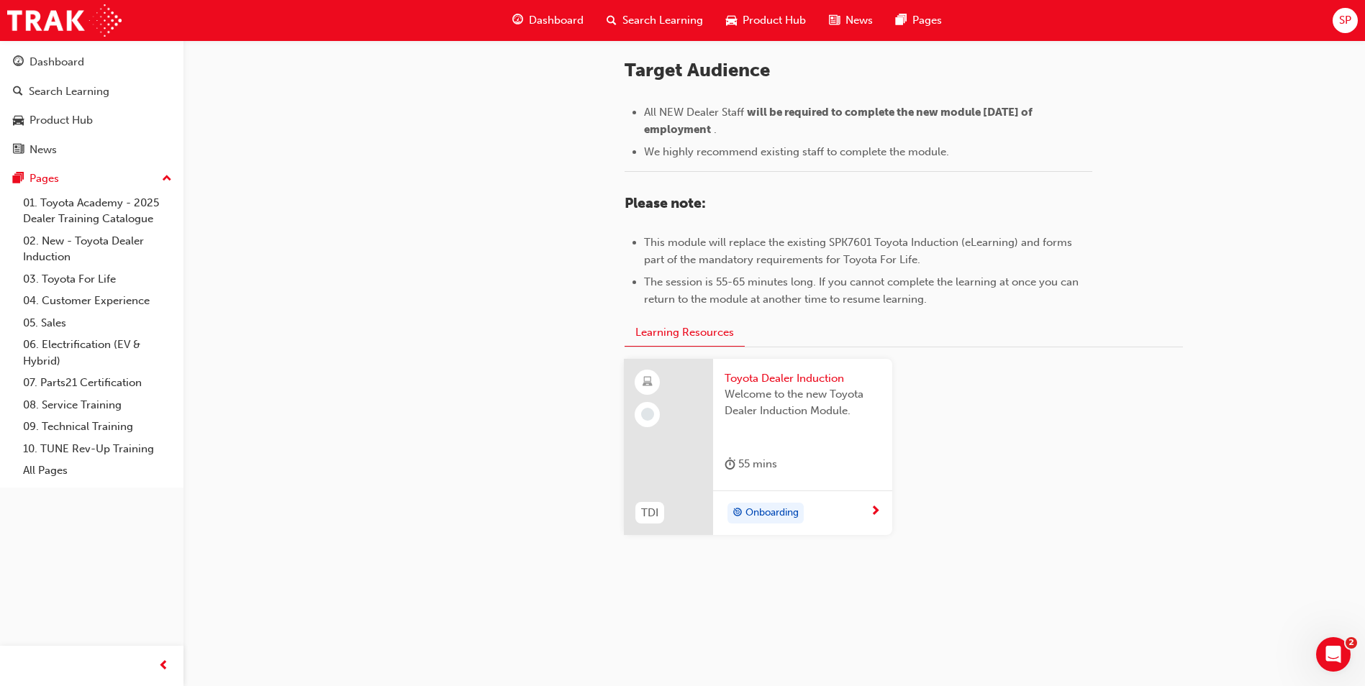
click at [878, 507] on span "next-icon" at bounding box center [875, 512] width 11 height 13
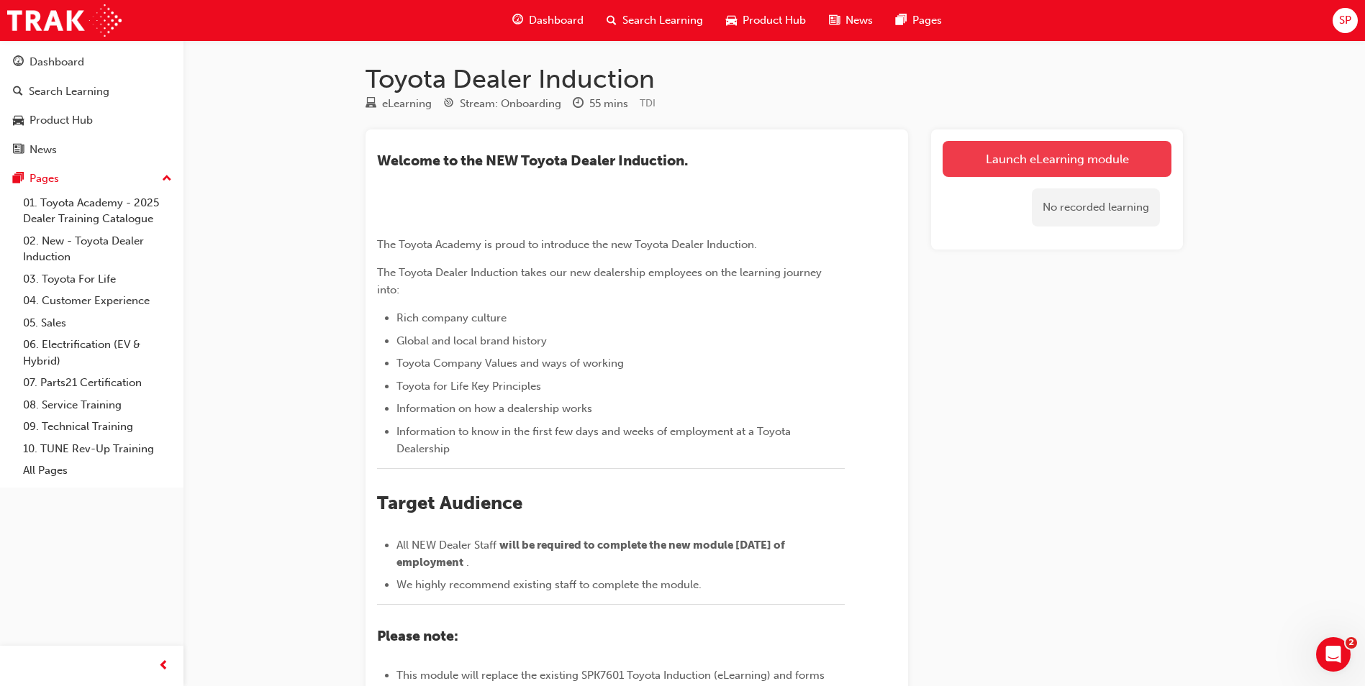
click at [951, 165] on link "Launch eLearning module" at bounding box center [1056, 159] width 229 height 36
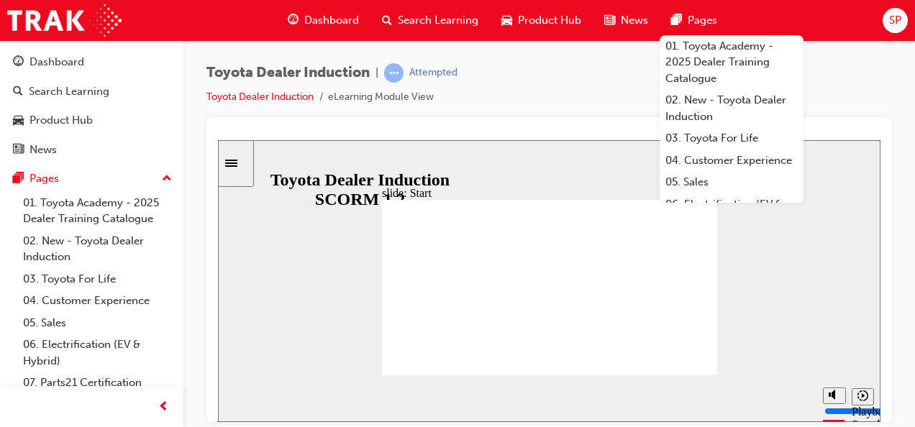
drag, startPoint x: 616, startPoint y: 332, endPoint x: 625, endPoint y: 322, distance: 13.3
type input "1700"
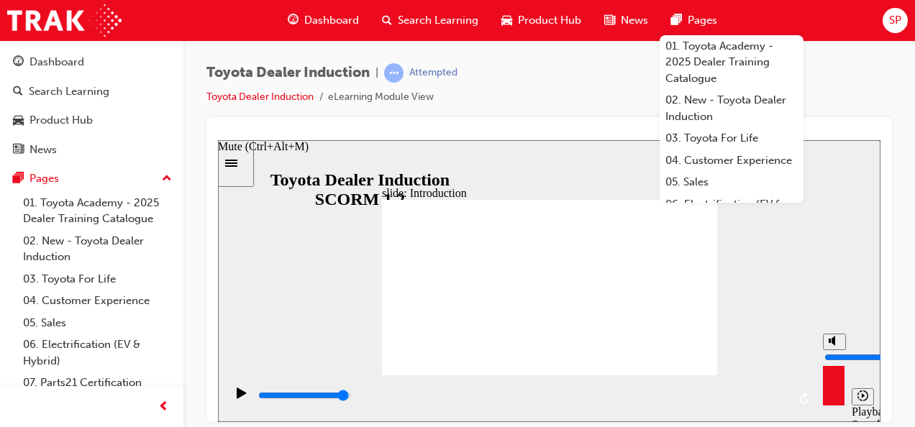
drag, startPoint x: 839, startPoint y: 337, endPoint x: 834, endPoint y: 294, distance: 43.5
type input "10"
click at [834, 351] on input "volume" at bounding box center [870, 357] width 93 height 12
click at [873, 116] on div "Toyota Dealer Induction | Attempted Toyota Dealer Induction eLearning Module Vi…" at bounding box center [549, 90] width 686 height 54
click at [452, 375] on div "playback controls" at bounding box center [520, 398] width 591 height 47
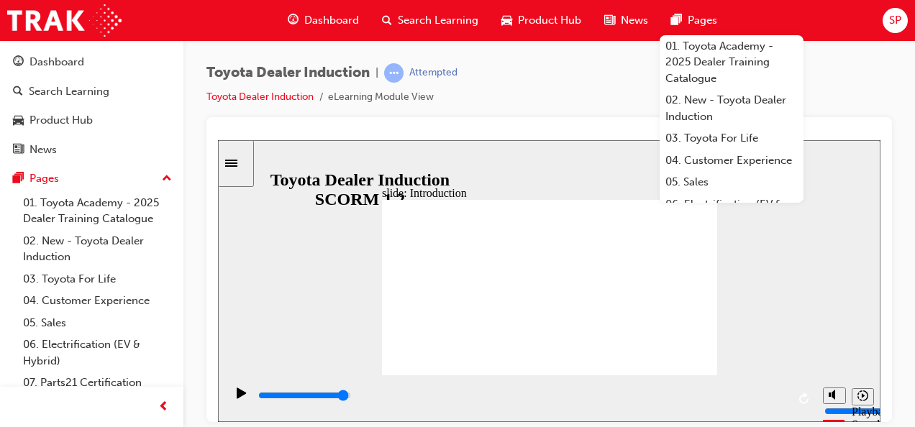
click at [451, 418] on div "playback controls" at bounding box center [520, 398] width 591 height 47
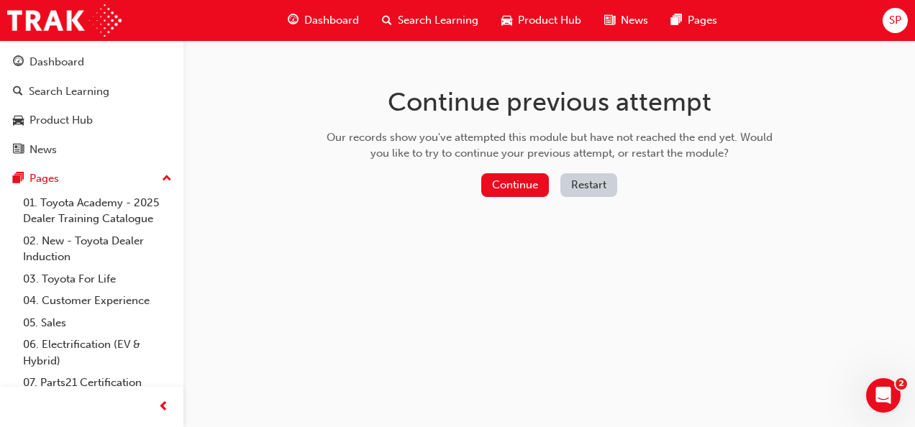
click at [579, 182] on button "Restart" at bounding box center [588, 185] width 57 height 24
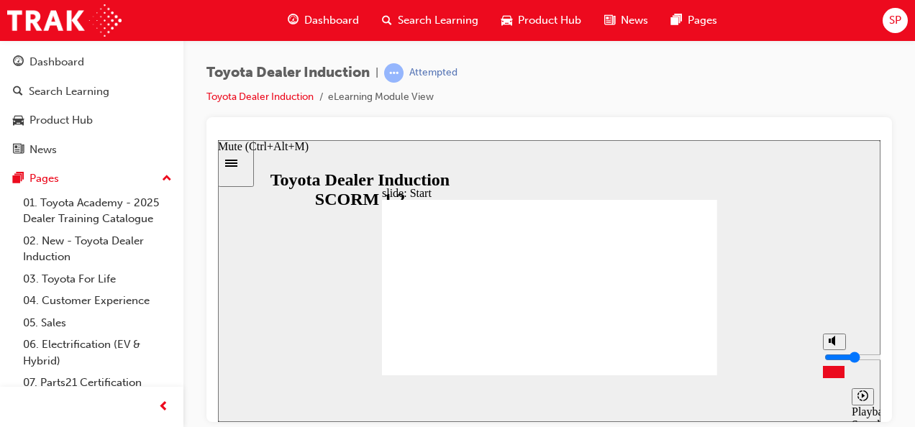
click at [835, 362] on input "volume" at bounding box center [870, 357] width 93 height 12
click at [829, 363] on input "volume" at bounding box center [870, 357] width 93 height 12
click at [836, 363] on input "volume" at bounding box center [870, 357] width 93 height 12
type input "1"
click at [841, 363] on input "volume" at bounding box center [870, 357] width 93 height 12
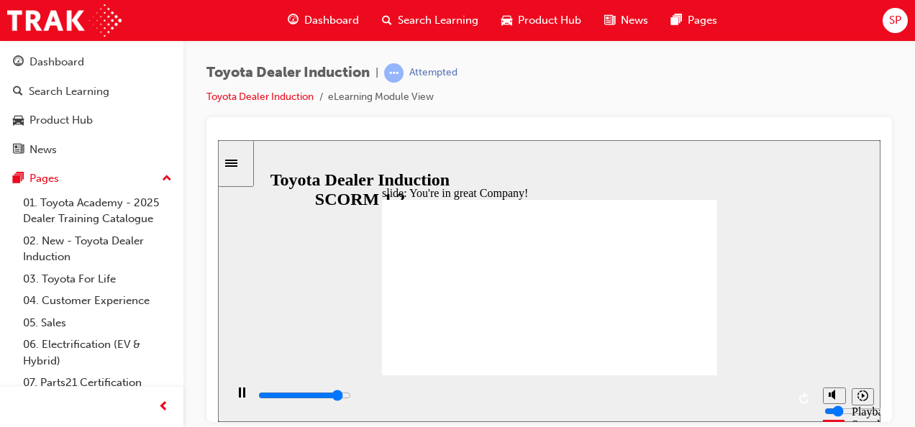
type input "7500"
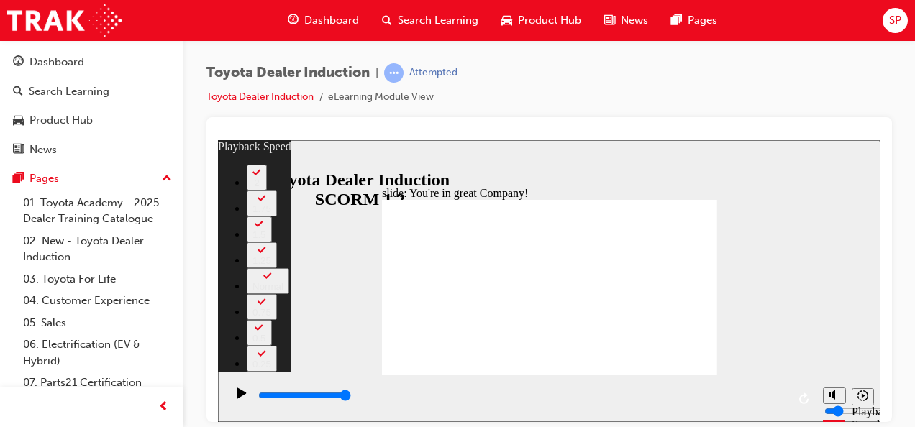
type input "156"
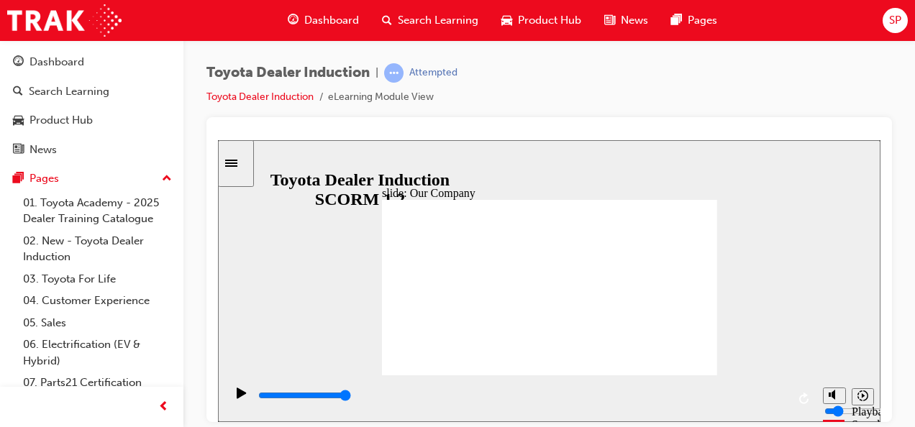
drag, startPoint x: 457, startPoint y: 334, endPoint x: 469, endPoint y: 339, distance: 12.3
drag, startPoint x: 459, startPoint y: 340, endPoint x: 478, endPoint y: 340, distance: 18.7
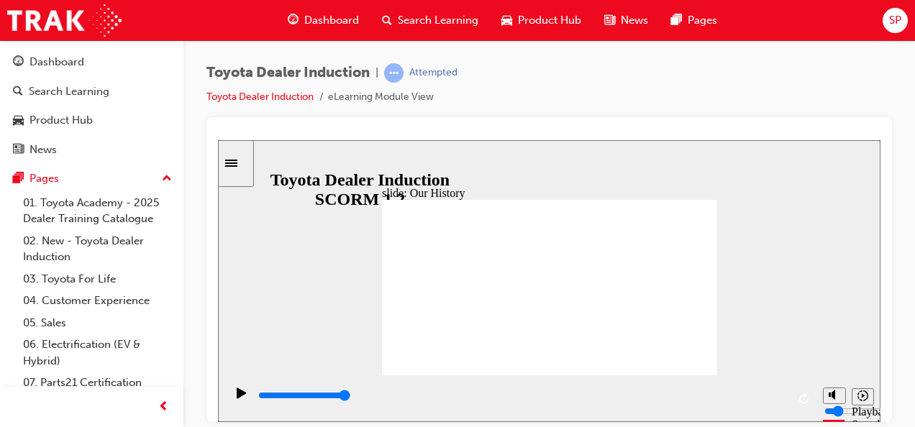
drag, startPoint x: 547, startPoint y: 337, endPoint x: 457, endPoint y: 335, distance: 89.9
drag, startPoint x: 457, startPoint y: 337, endPoint x: 498, endPoint y: 341, distance: 40.5
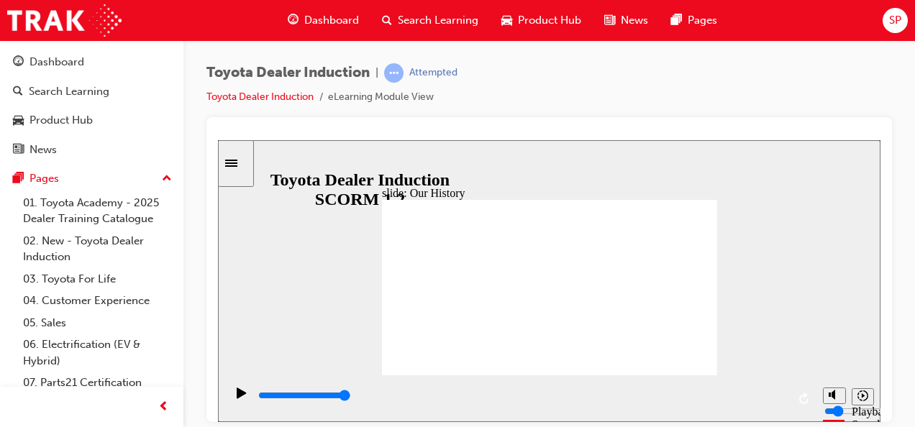
drag, startPoint x: 455, startPoint y: 334, endPoint x: 478, endPoint y: 345, distance: 25.4
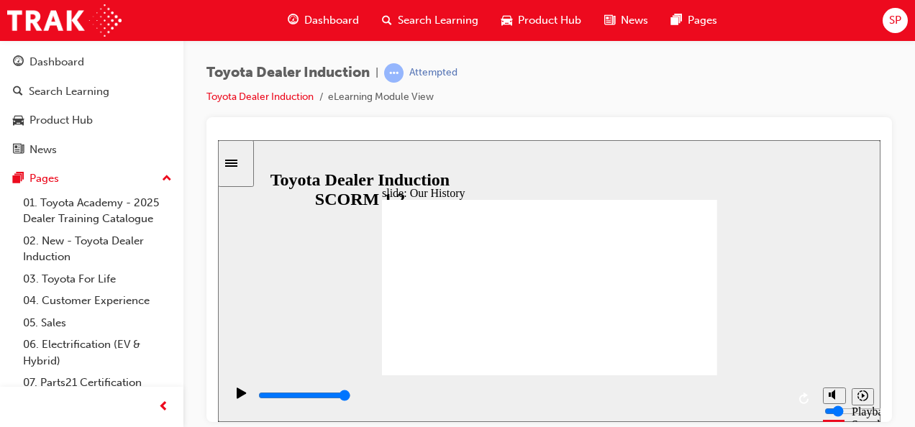
drag, startPoint x: 456, startPoint y: 340, endPoint x: 469, endPoint y: 336, distance: 13.4
drag, startPoint x: 457, startPoint y: 337, endPoint x: 524, endPoint y: 341, distance: 66.3
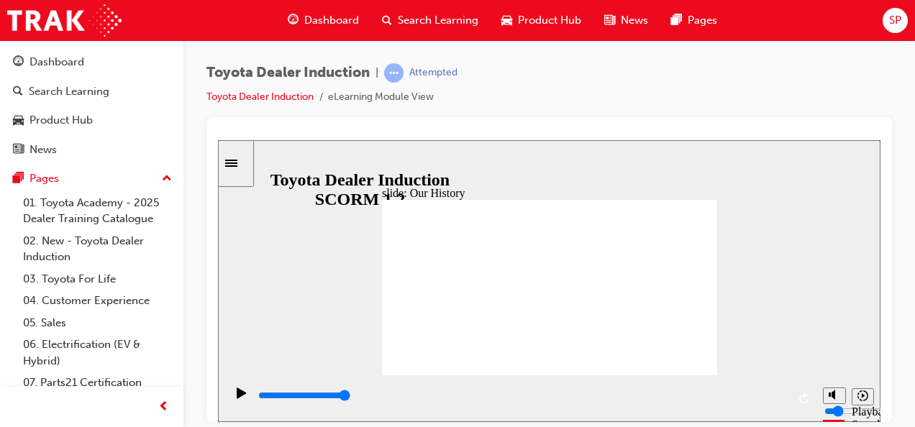
click at [780, 391] on div "playback controls" at bounding box center [522, 399] width 530 height 22
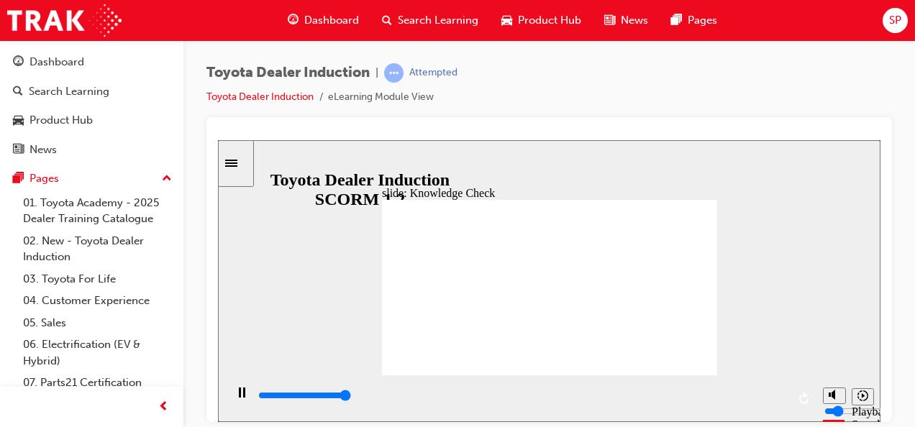
type input "5000"
radio input "true"
type input "5000"
radio input "true"
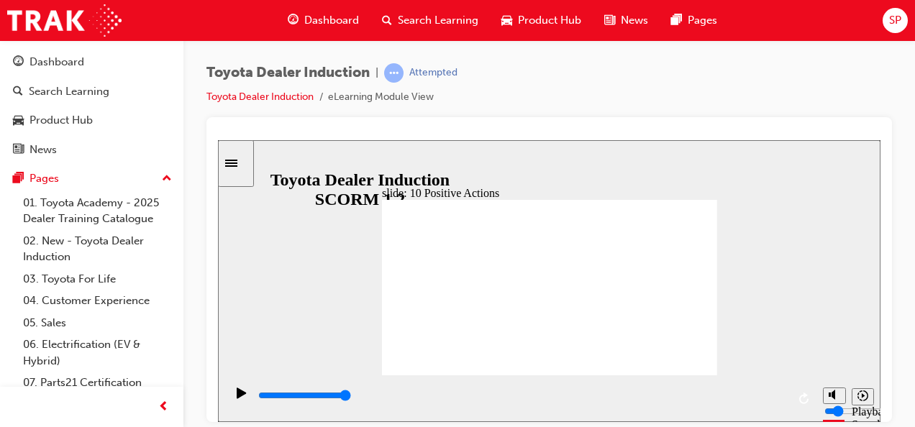
drag, startPoint x: 703, startPoint y: 192, endPoint x: 711, endPoint y: 189, distance: 7.7
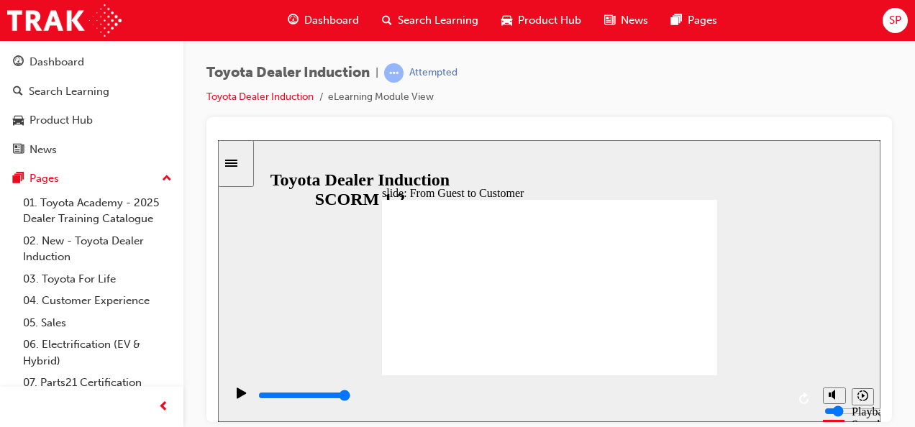
click at [616, 101] on div "Toyota Dealer Induction | Attempted Toyota Dealer Induction eLearning Module Vi…" at bounding box center [549, 90] width 686 height 54
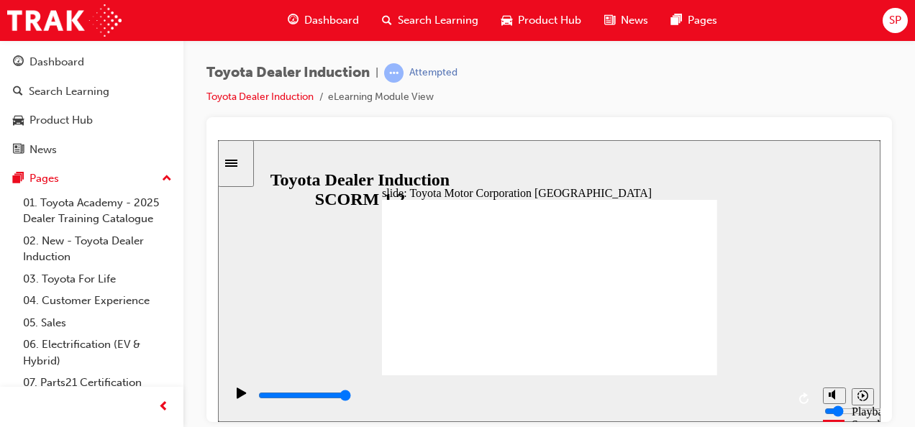
type input "15300"
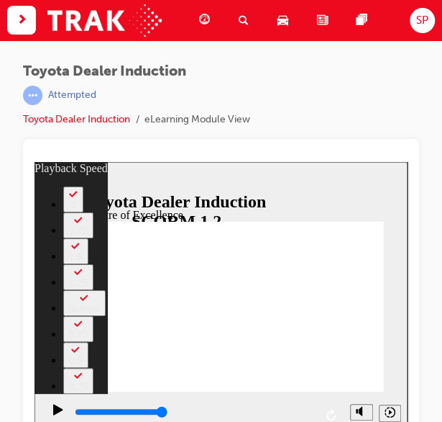
scroll to position [16, 0]
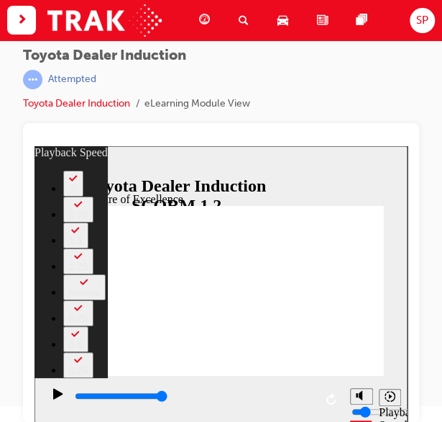
click at [426, 261] on div "Toyota Dealer Induction | Attempted Toyota Dealer Induction eLearning Module Vi…" at bounding box center [221, 196] width 442 height 345
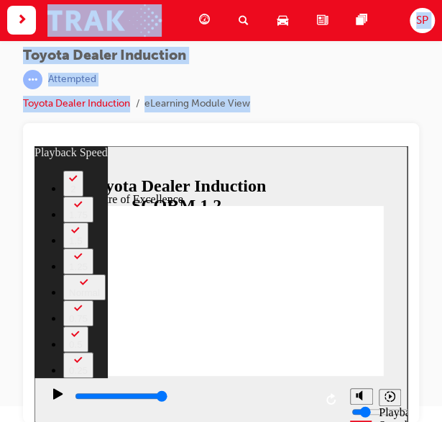
click at [426, 261] on div "Toyota Dealer Induction | Attempted Toyota Dealer Induction eLearning Module Vi…" at bounding box center [221, 196] width 442 height 345
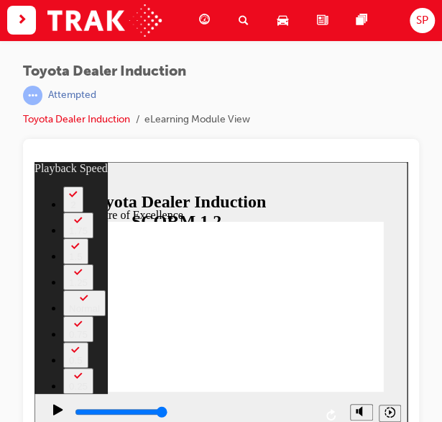
type input "248"
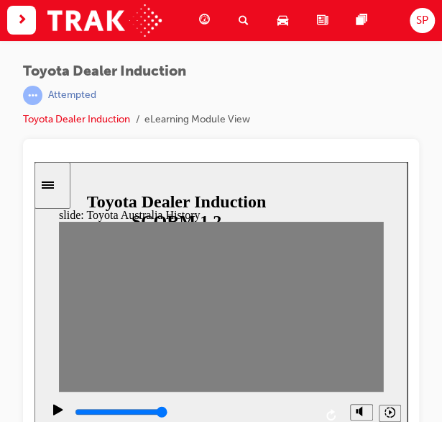
drag, startPoint x: 68, startPoint y: 304, endPoint x: 380, endPoint y: 303, distance: 311.5
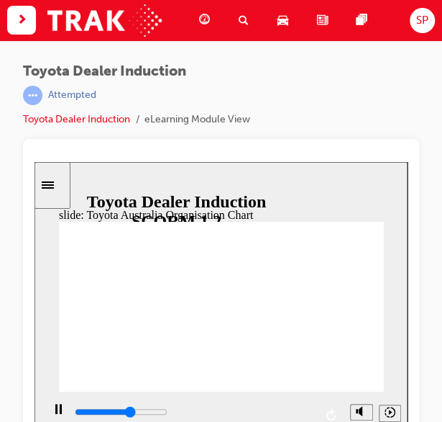
scroll to position [16, 0]
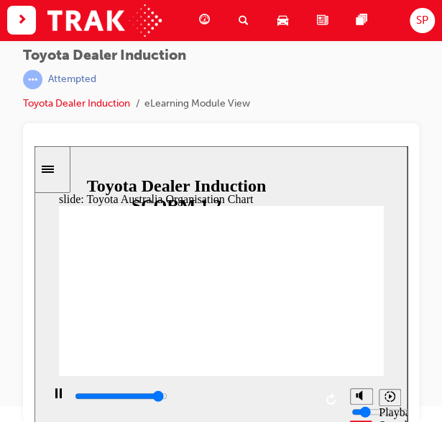
type input "5000"
radio input "false"
radio input "true"
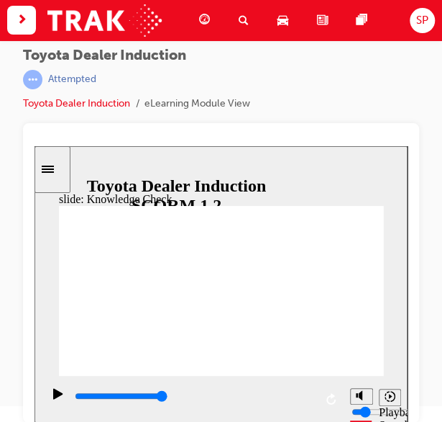
type input "5000"
radio input "true"
type input "4100"
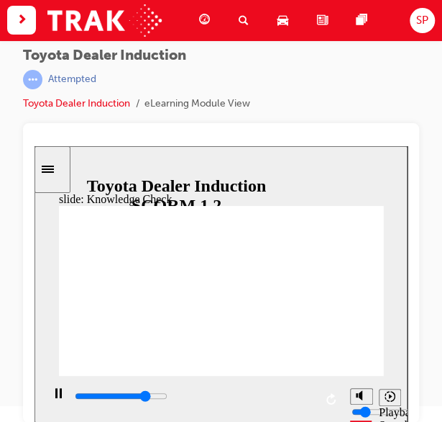
radio input "true"
type input "9200"
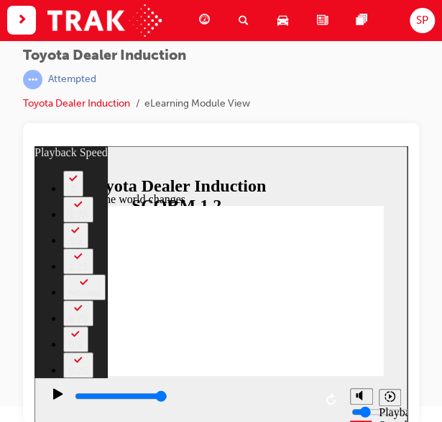
type input "128"
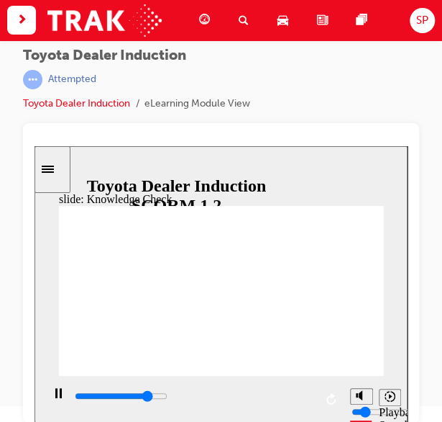
type input "5000"
type input "h"
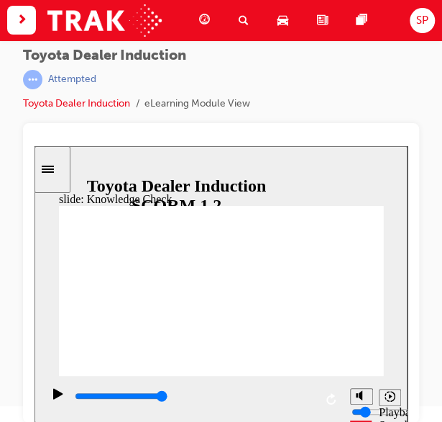
type input "ha"
type input "hap"
type input "happ"
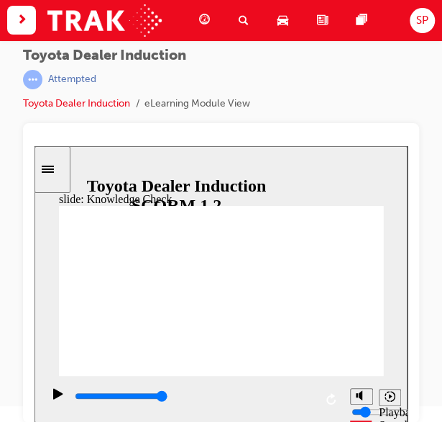
type input "happ"
type input "happi"
type input "happin"
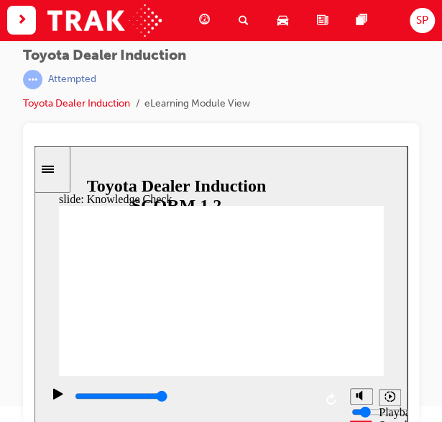
type input "happine"
type input "happines"
type input "happiness"
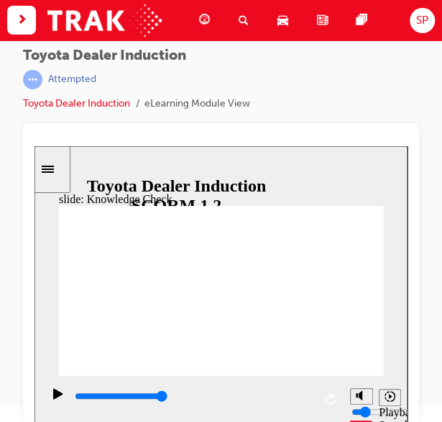
type input "happiness"
type input "5000"
type input "f"
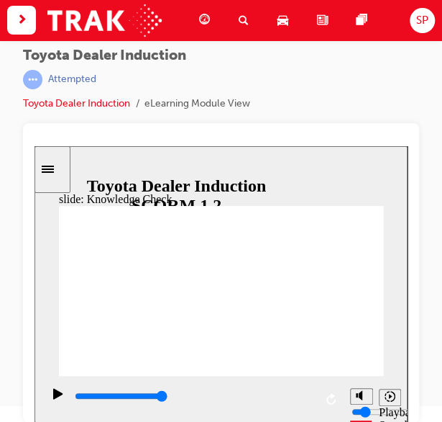
type input "f"
type input "fr"
type input "fre"
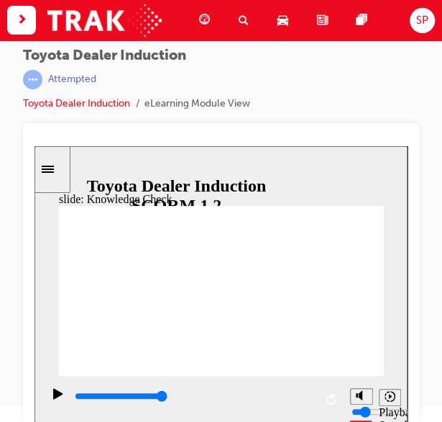
type input "free"
type input "6500"
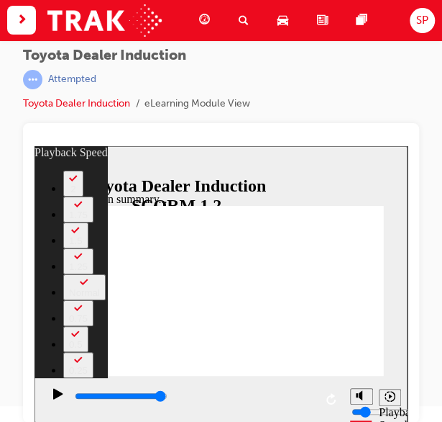
click at [417, 322] on div at bounding box center [221, 272] width 396 height 299
type input "128"
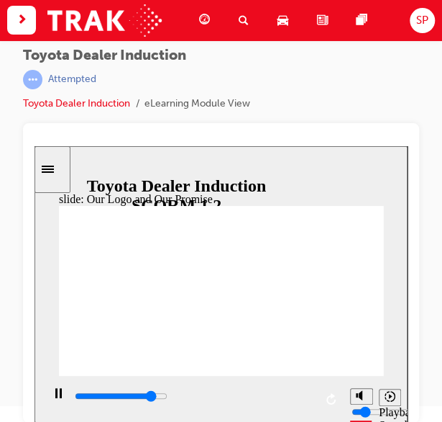
click at [303, 401] on div "playback controls" at bounding box center [193, 396] width 241 height 16
type input "8400"
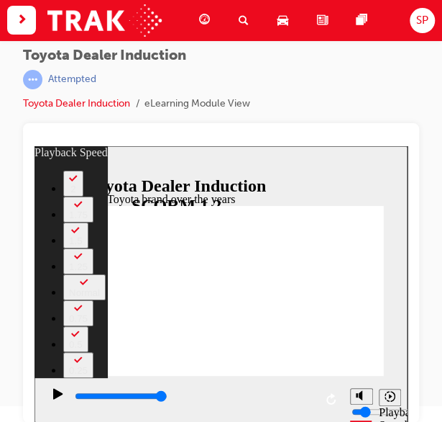
type input "165"
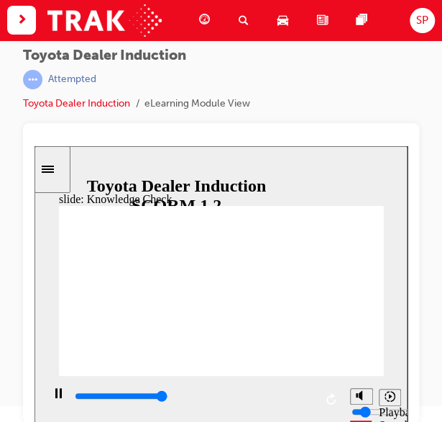
type input "5000"
radio input "false"
radio input "true"
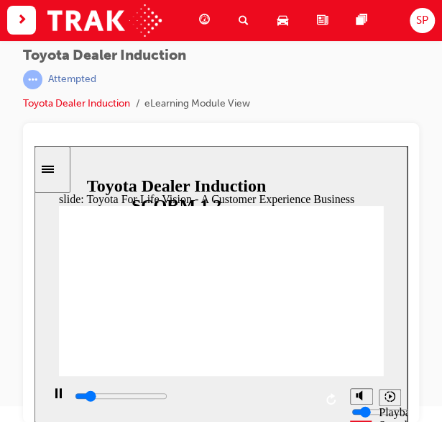
type input "5200"
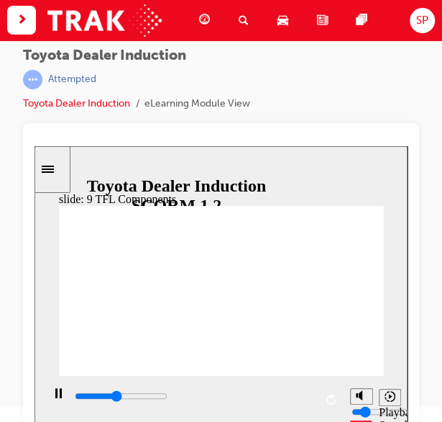
drag, startPoint x: 340, startPoint y: 327, endPoint x: 167, endPoint y: 331, distance: 172.7
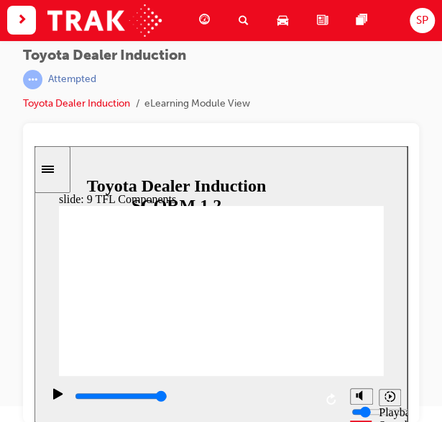
drag, startPoint x: 173, startPoint y: 329, endPoint x: 150, endPoint y: 334, distance: 24.1
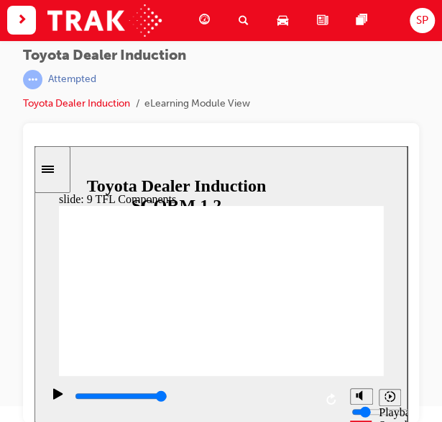
click at [168, 397] on input "slide progress" at bounding box center [121, 396] width 93 height 12
click at [296, 401] on div "playback controls" at bounding box center [193, 396] width 241 height 16
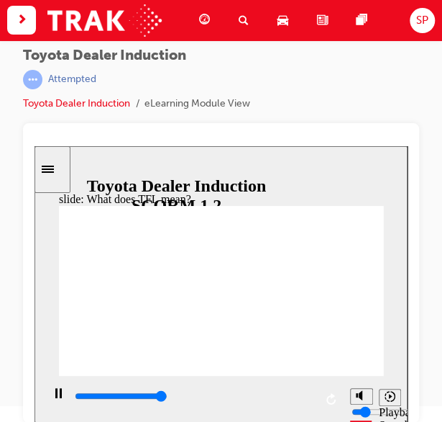
type input "10800"
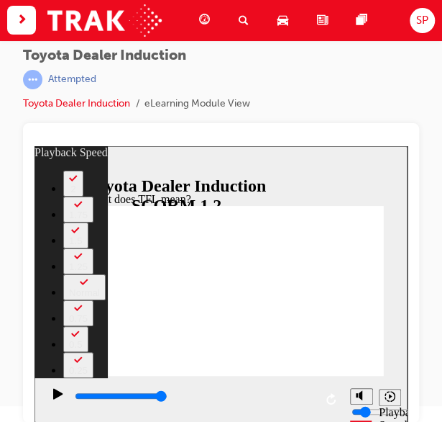
type input "139"
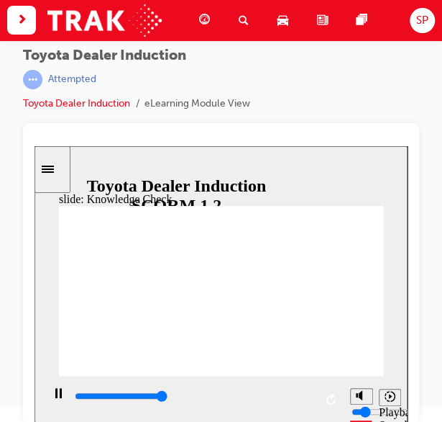
type input "5000"
radio input "true"
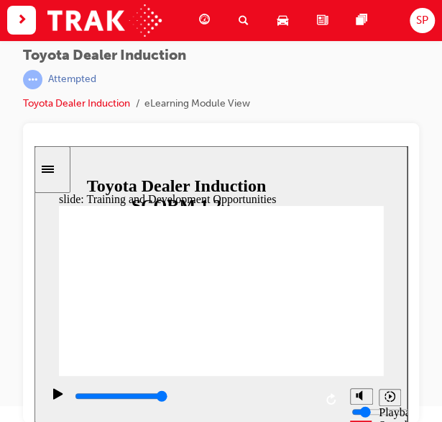
type input "5000"
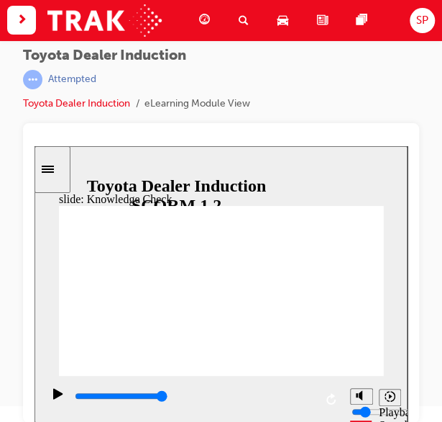
radio input "true"
click at [292, 402] on div "playback controls" at bounding box center [193, 396] width 241 height 16
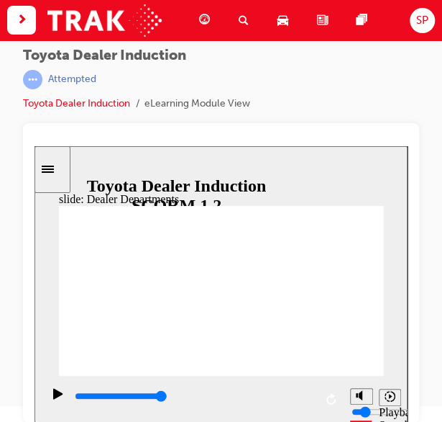
click at [347, 356] on span "Group Sales Round Same Side Corner 1 Group Service Round Same Side Corner 2 Gro…" at bounding box center [221, 388] width 325 height 365
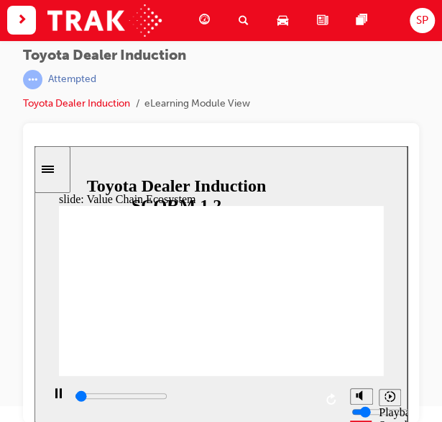
click at [168, 399] on input "slide progress" at bounding box center [121, 396] width 93 height 12
type input "11300"
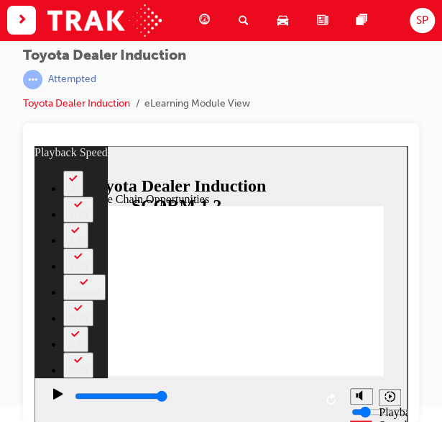
type input "64"
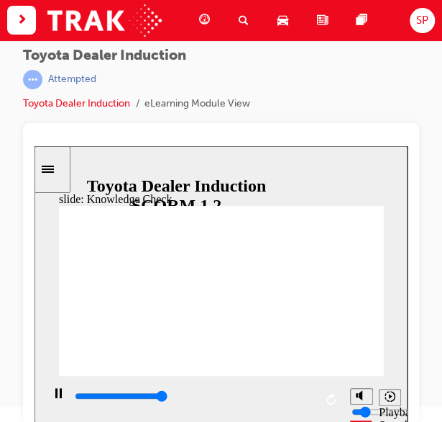
type input "5000"
radio input "true"
type input "5000"
radio input "true"
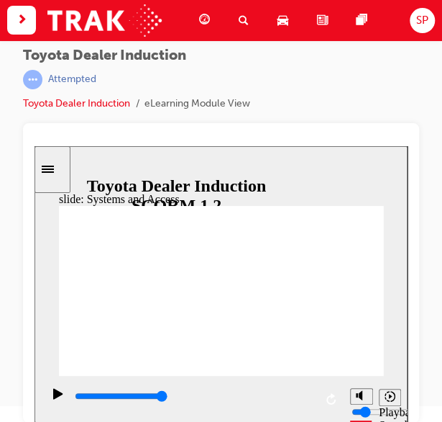
drag, startPoint x: 375, startPoint y: 199, endPoint x: 248, endPoint y: 250, distance: 137.5
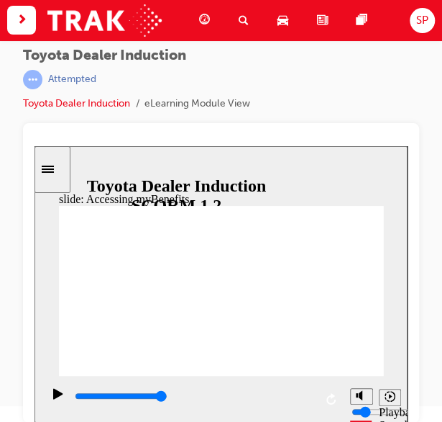
type input "5000"
type input "p"
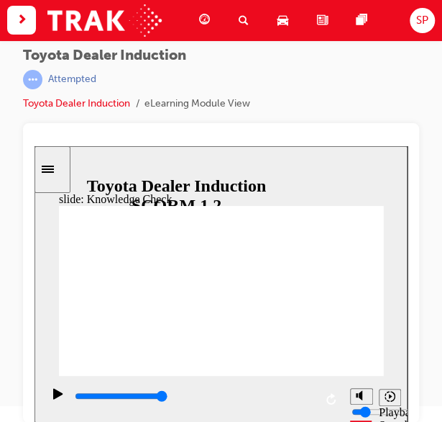
type input "po"
type input "por"
type input "port"
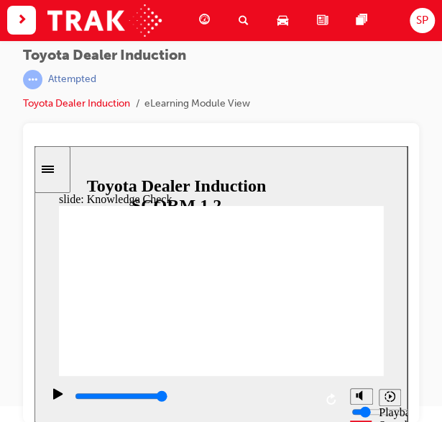
type input "port"
type input "portl"
type input "portla"
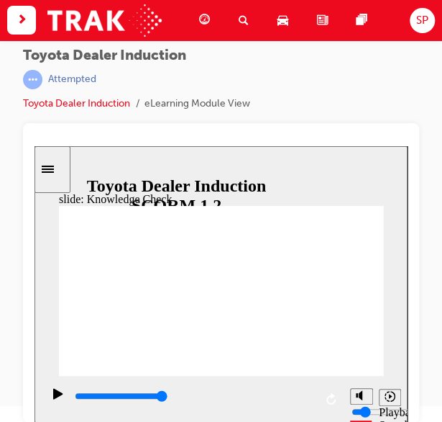
type input "portl"
type input "port"
type input "porta"
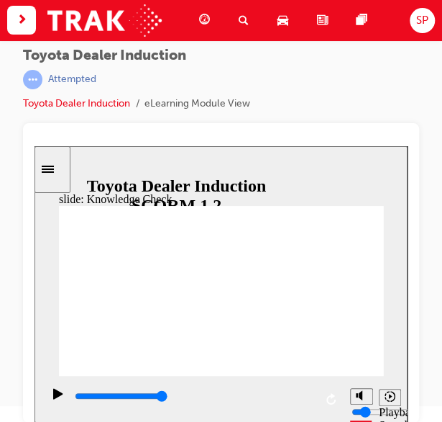
type input "porta"
type input "portal"
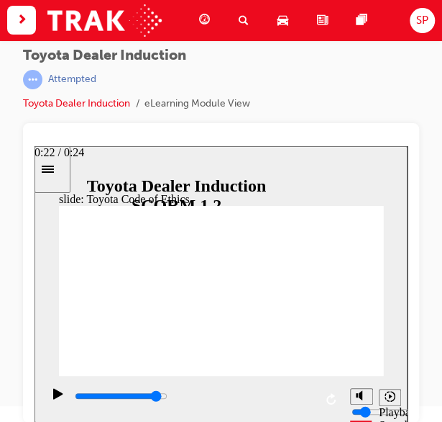
click at [296, 394] on div "playback controls" at bounding box center [193, 396] width 241 height 16
click at [304, 396] on div "playback controls" at bounding box center [193, 396] width 241 height 16
click at [168, 399] on input "slide progress" at bounding box center [121, 396] width 93 height 12
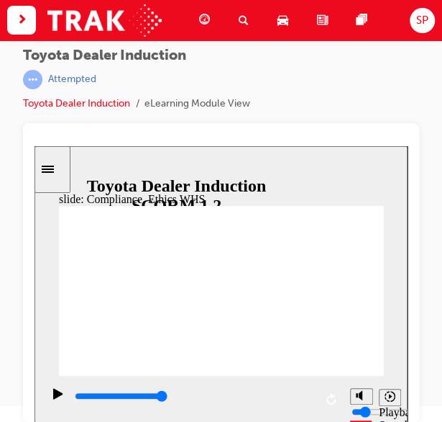
type input "7800"
checkbox input "true"
type input "8400"
drag, startPoint x: 91, startPoint y: 314, endPoint x: 91, endPoint y: 298, distance: 16.5
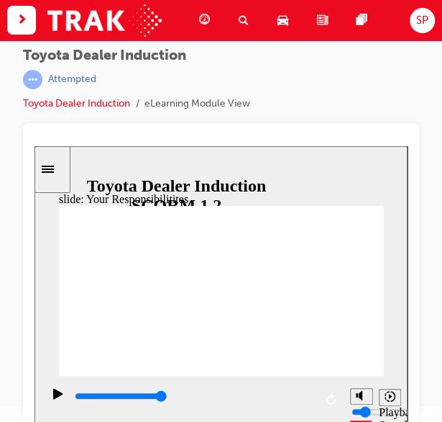
checkbox input "true"
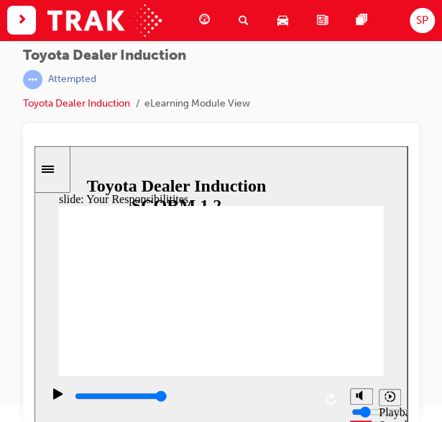
checkbox input "true"
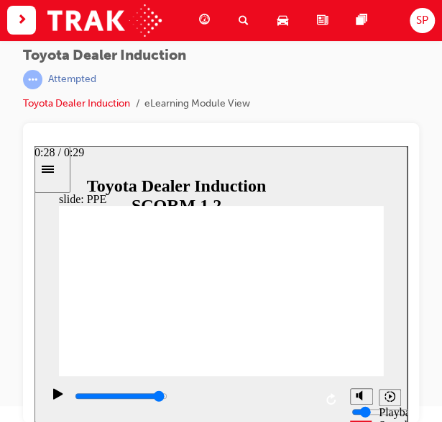
click at [306, 400] on div "playback controls" at bounding box center [193, 396] width 241 height 16
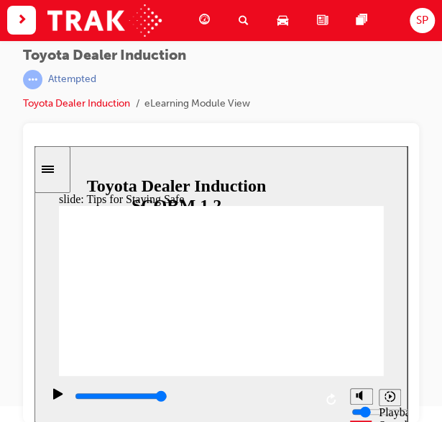
type input "3200"
checkbox input "true"
type input "5000"
checkbox input "true"
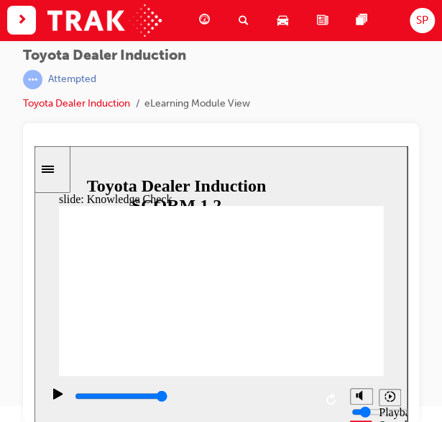
checkbox input "true"
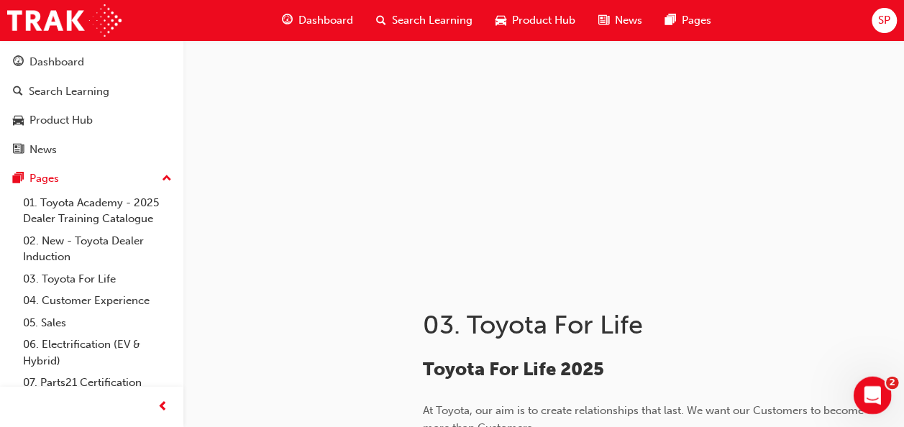
click at [452, 376] on html at bounding box center [870, 393] width 35 height 35
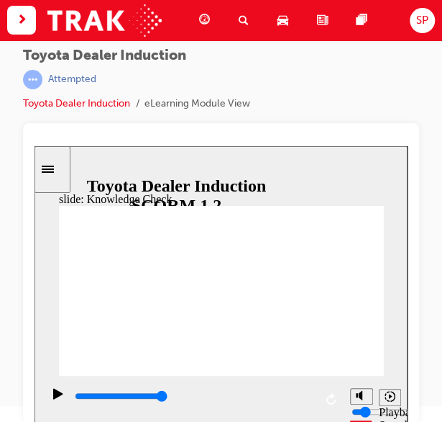
type input "5000"
radio input "true"
type input "4800"
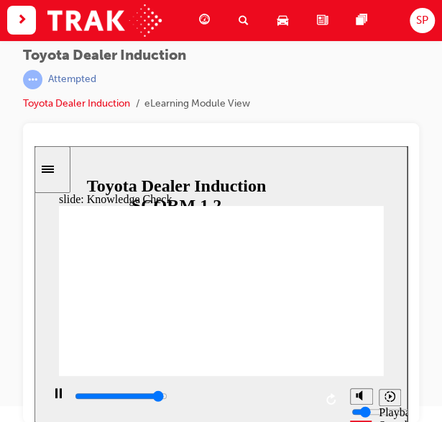
checkbox input "true"
type input "5000"
checkbox input "true"
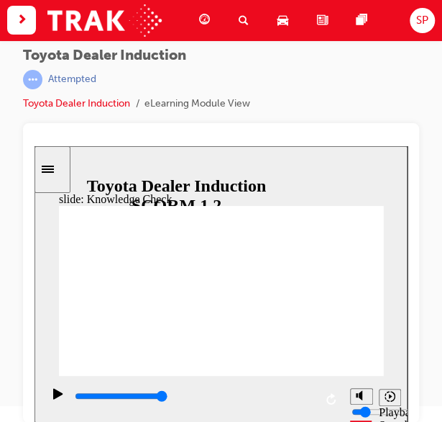
checkbox input "false"
type input "5000"
checkbox input "true"
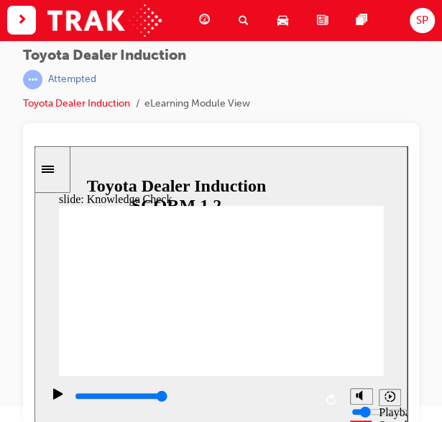
checkbox input "true"
type input "9900"
